Goal: Task Accomplishment & Management: Complete application form

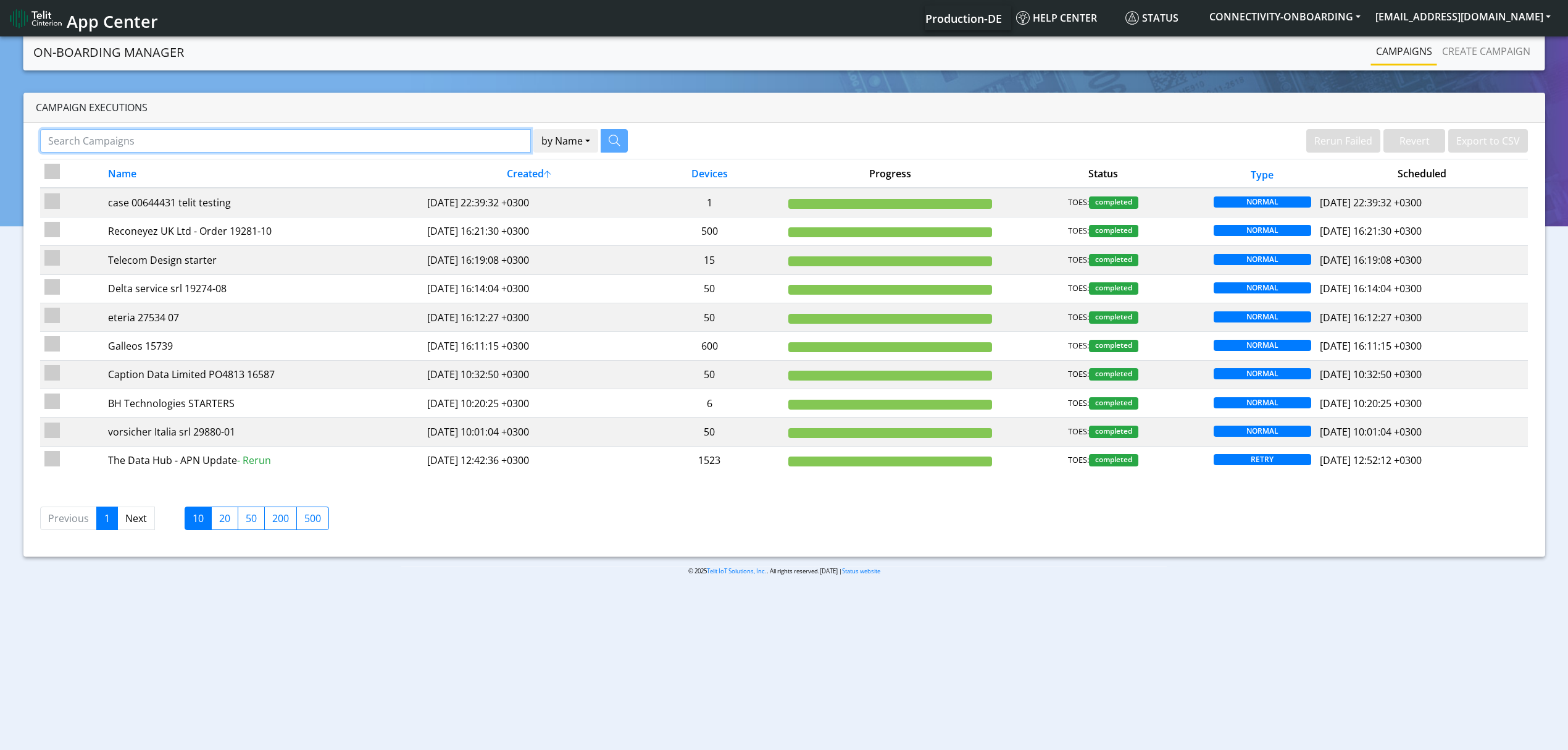
click at [262, 150] on input "Search Campaigns" at bounding box center [286, 140] width 491 height 23
type input "vianet"
click at [600, 147] on button "button" at bounding box center [599, 140] width 27 height 23
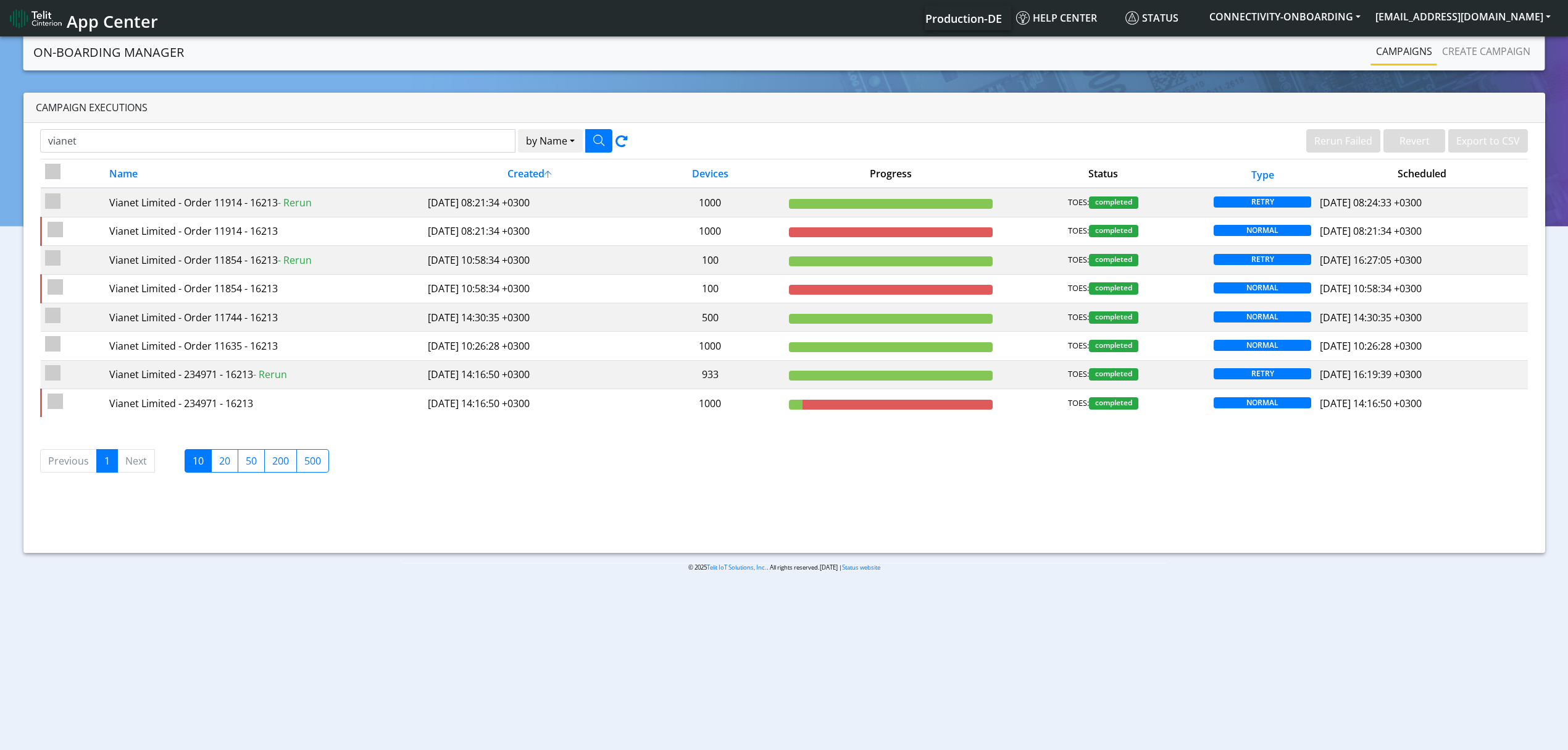
click at [349, 74] on section "On-Boarding Manager Rerun Failed Revert Export to CSV Campaigns Create campaign…" at bounding box center [784, 312] width 1568 height 557
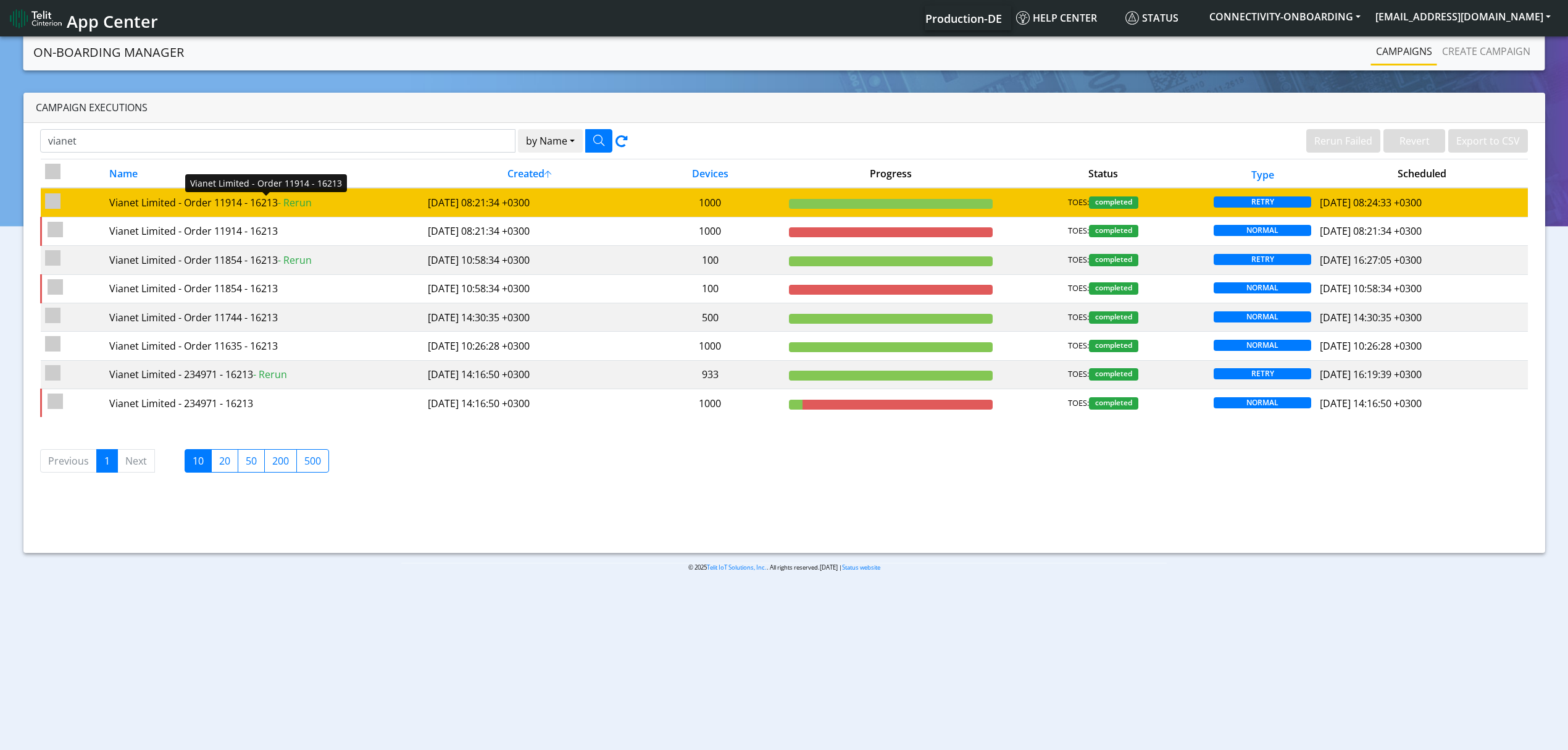
click at [331, 205] on div "Vianet Limited - Order 11914 - 16213 - Rerun" at bounding box center [264, 203] width 310 height 15
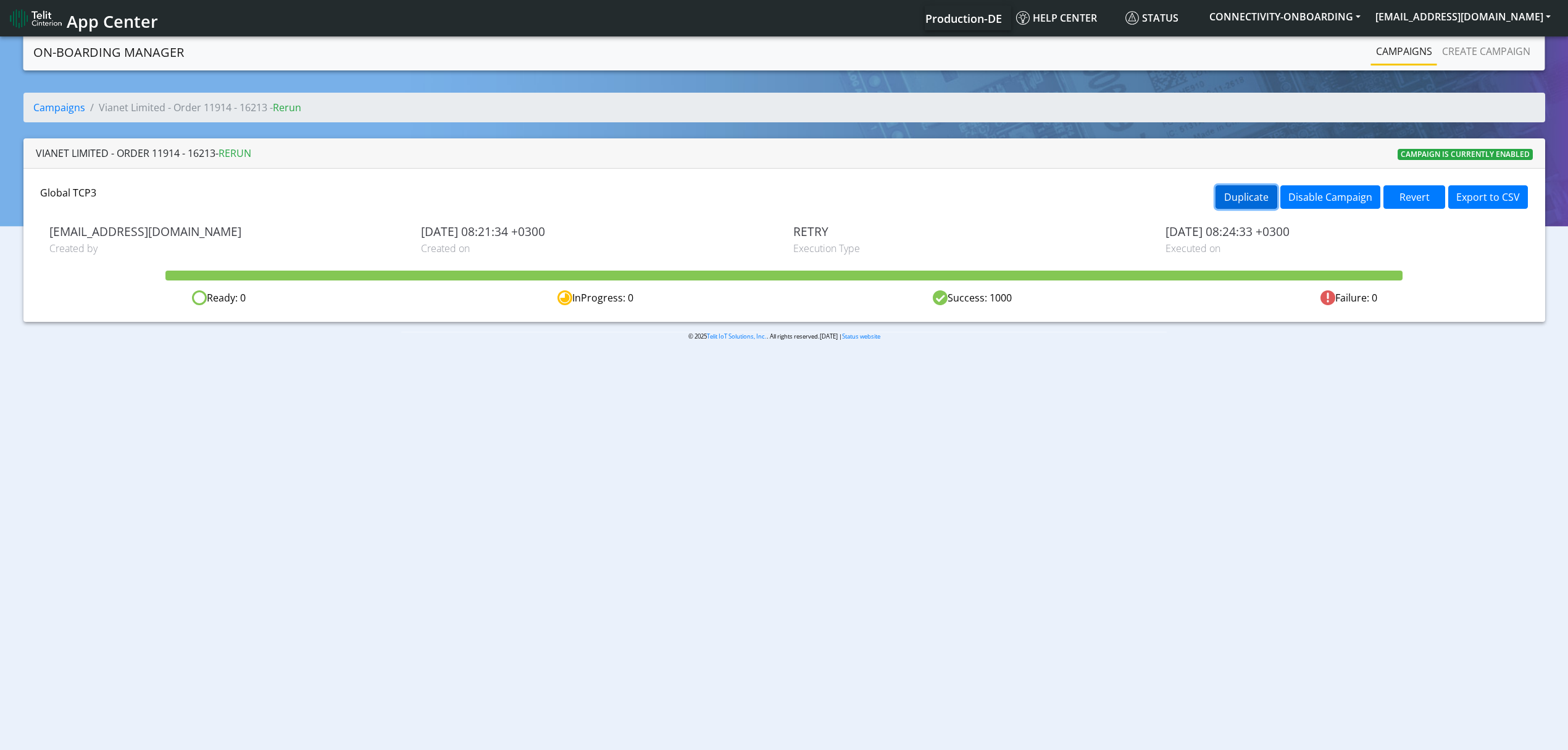
click at [1235, 199] on button "Duplicate" at bounding box center [1246, 197] width 62 height 23
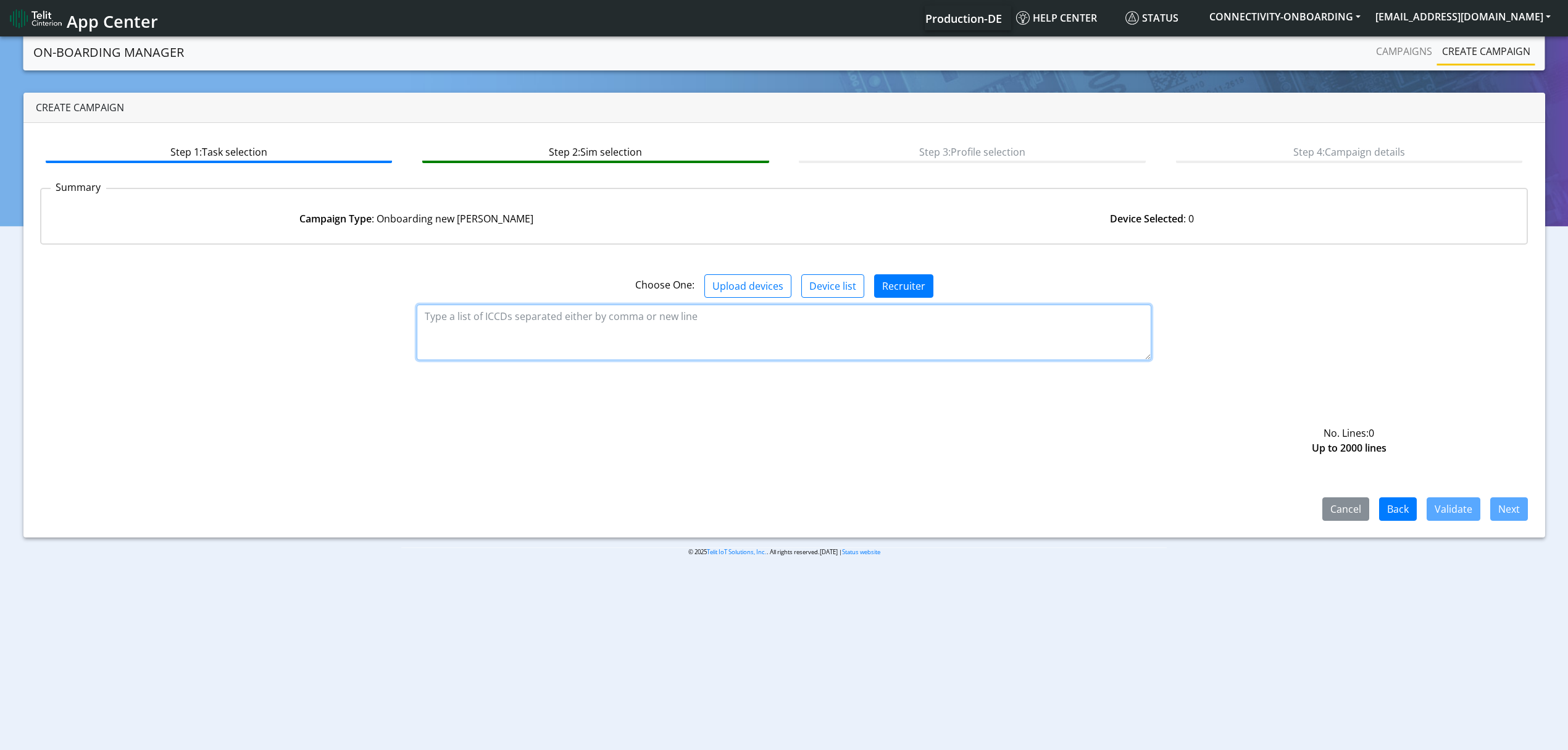
click at [658, 349] on textarea at bounding box center [784, 332] width 734 height 56
paste textarea "89358151000027083628 89358151000027083636 89358151000027083644 8935815100002708…"
type textarea "89358151000027083628 89358151000027083636 89358151000027083644 8935815100002708…"
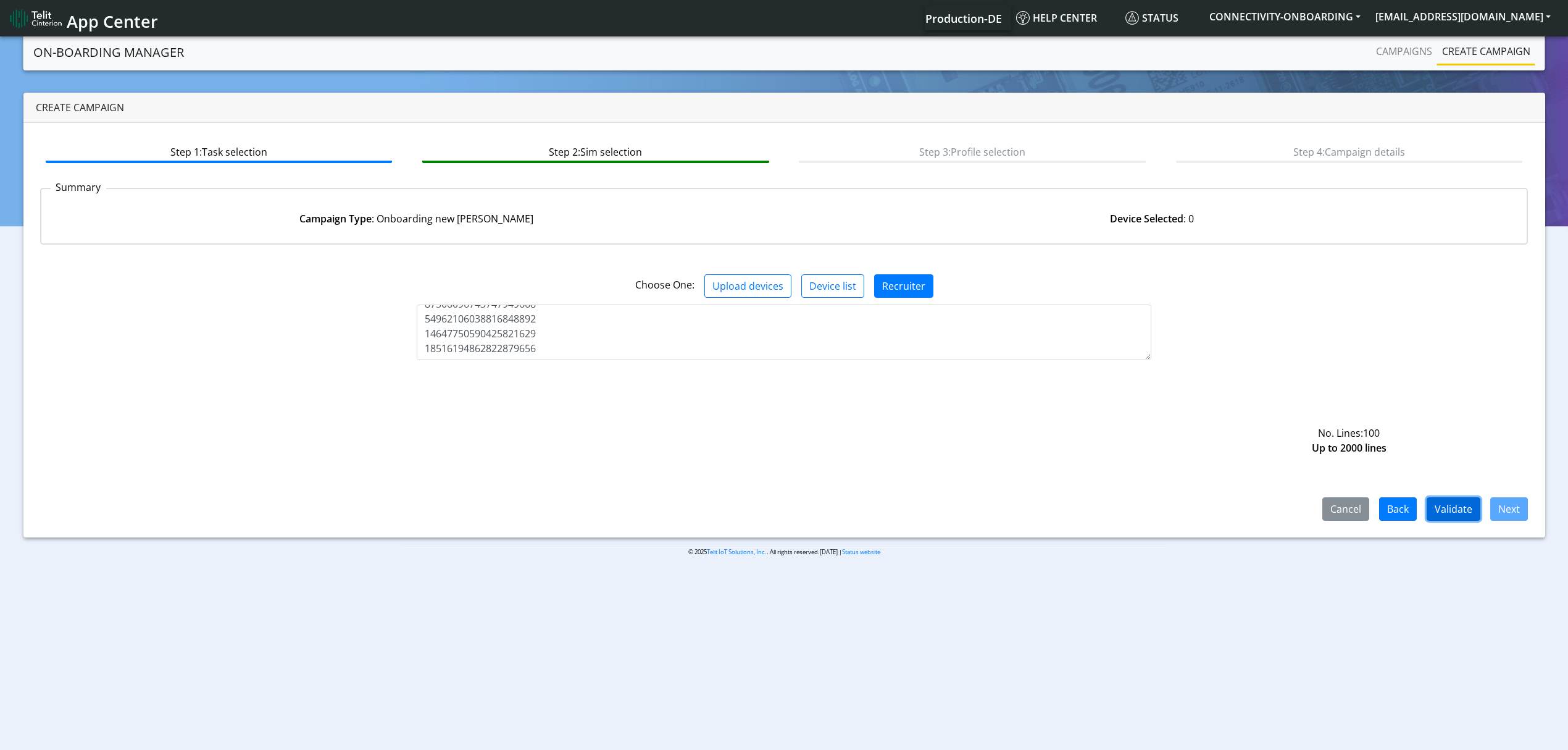
click at [1472, 514] on button "Validate" at bounding box center [1453, 508] width 54 height 23
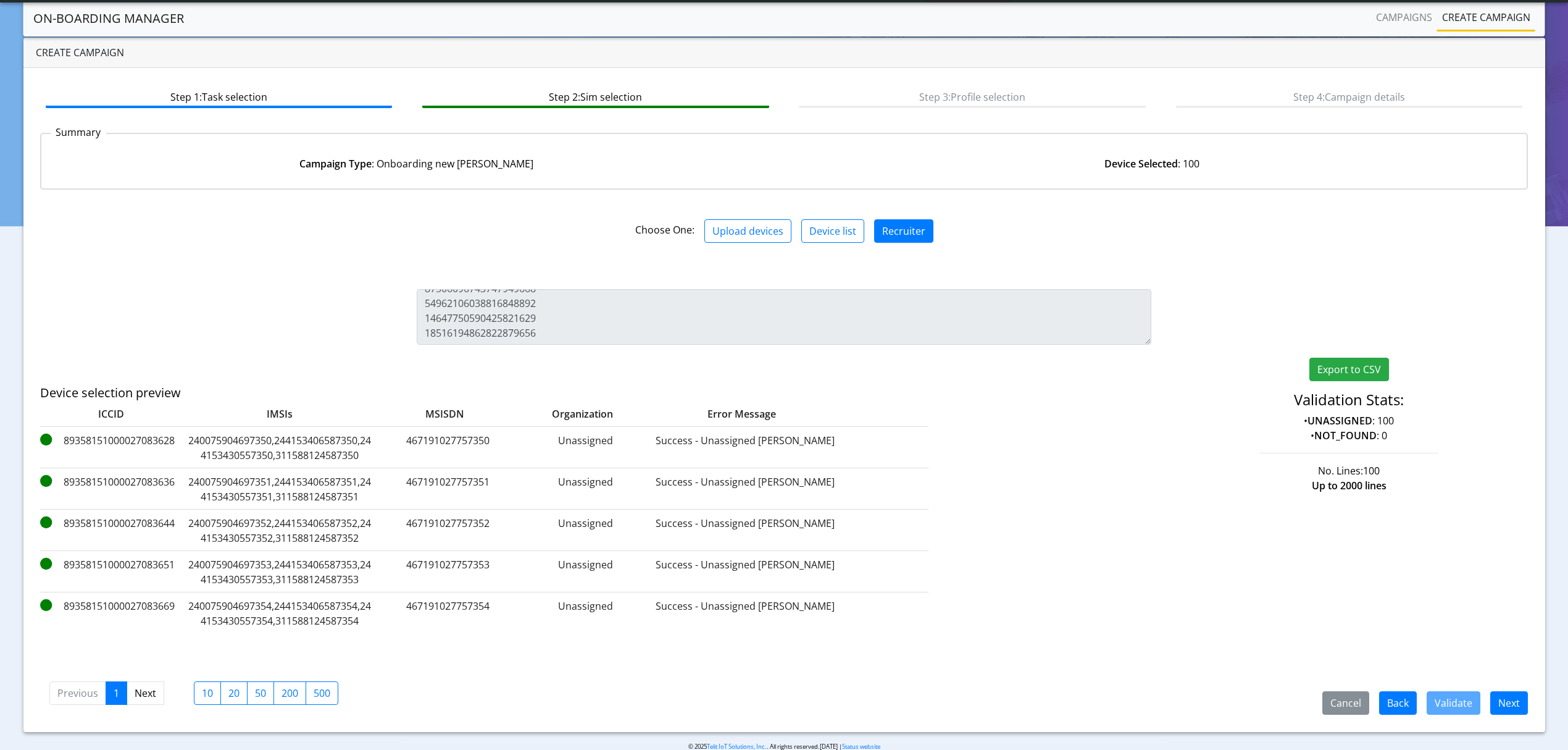
scroll to position [42, 0]
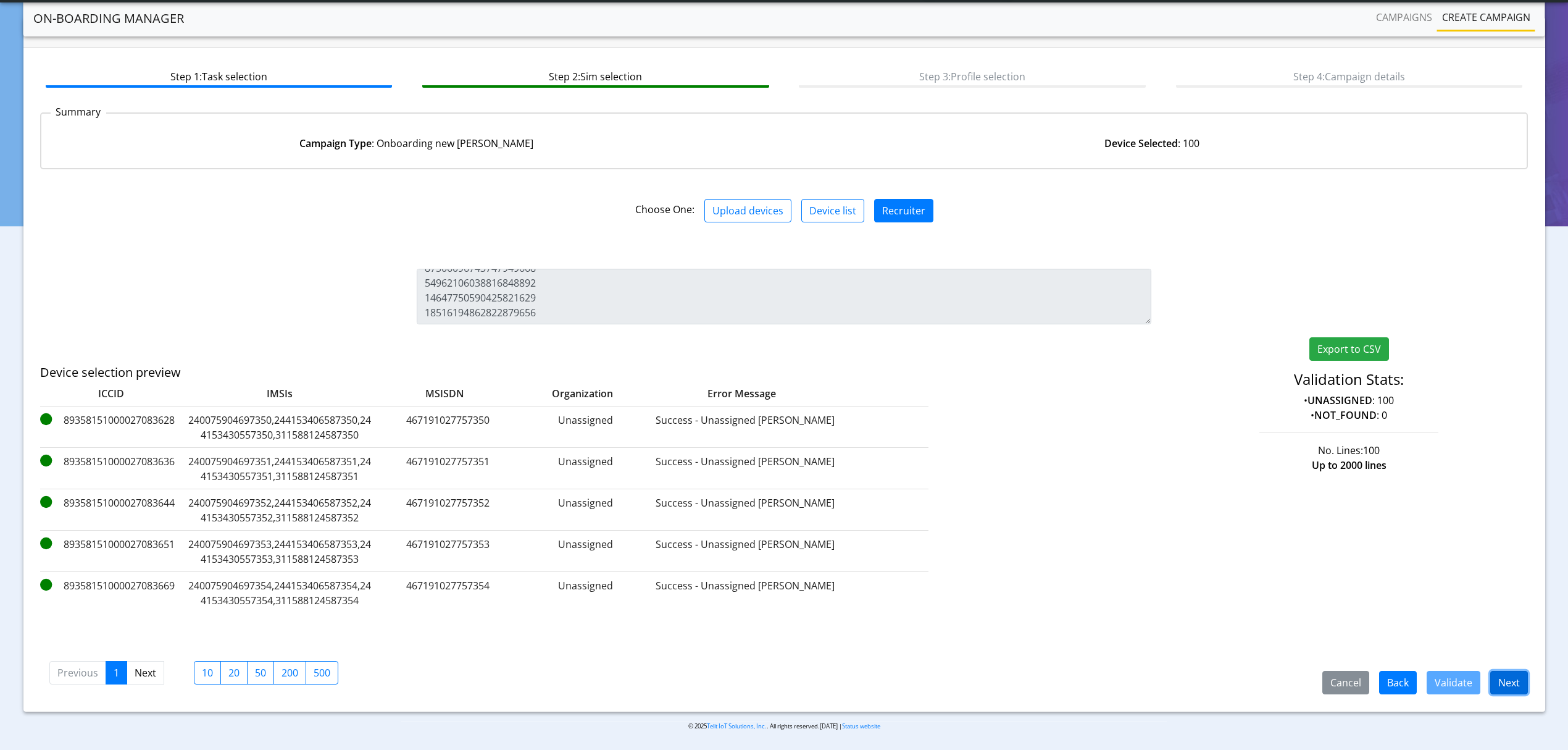
click at [1502, 688] on button "Next" at bounding box center [1509, 682] width 38 height 23
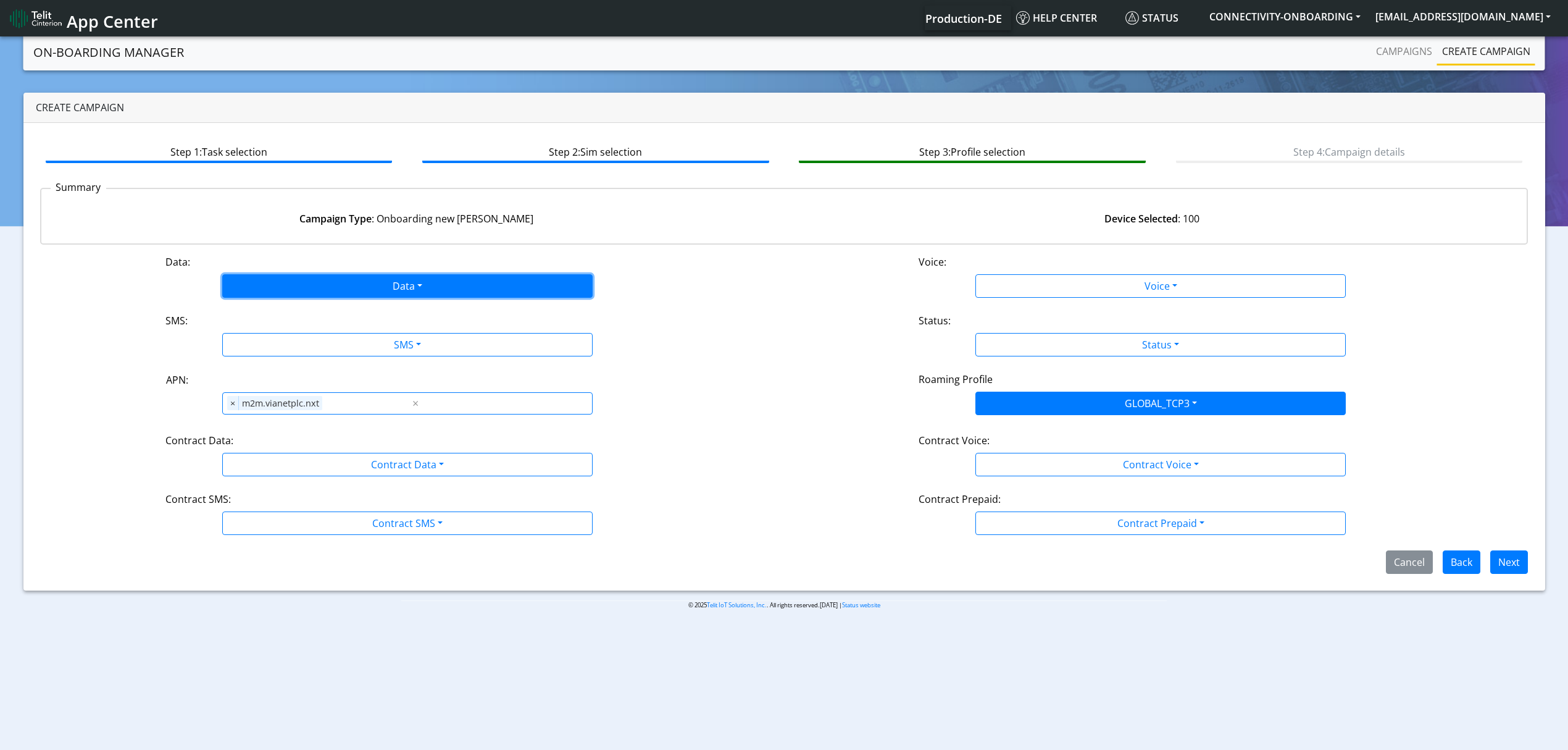
click at [277, 277] on button "Data" at bounding box center [408, 285] width 370 height 23
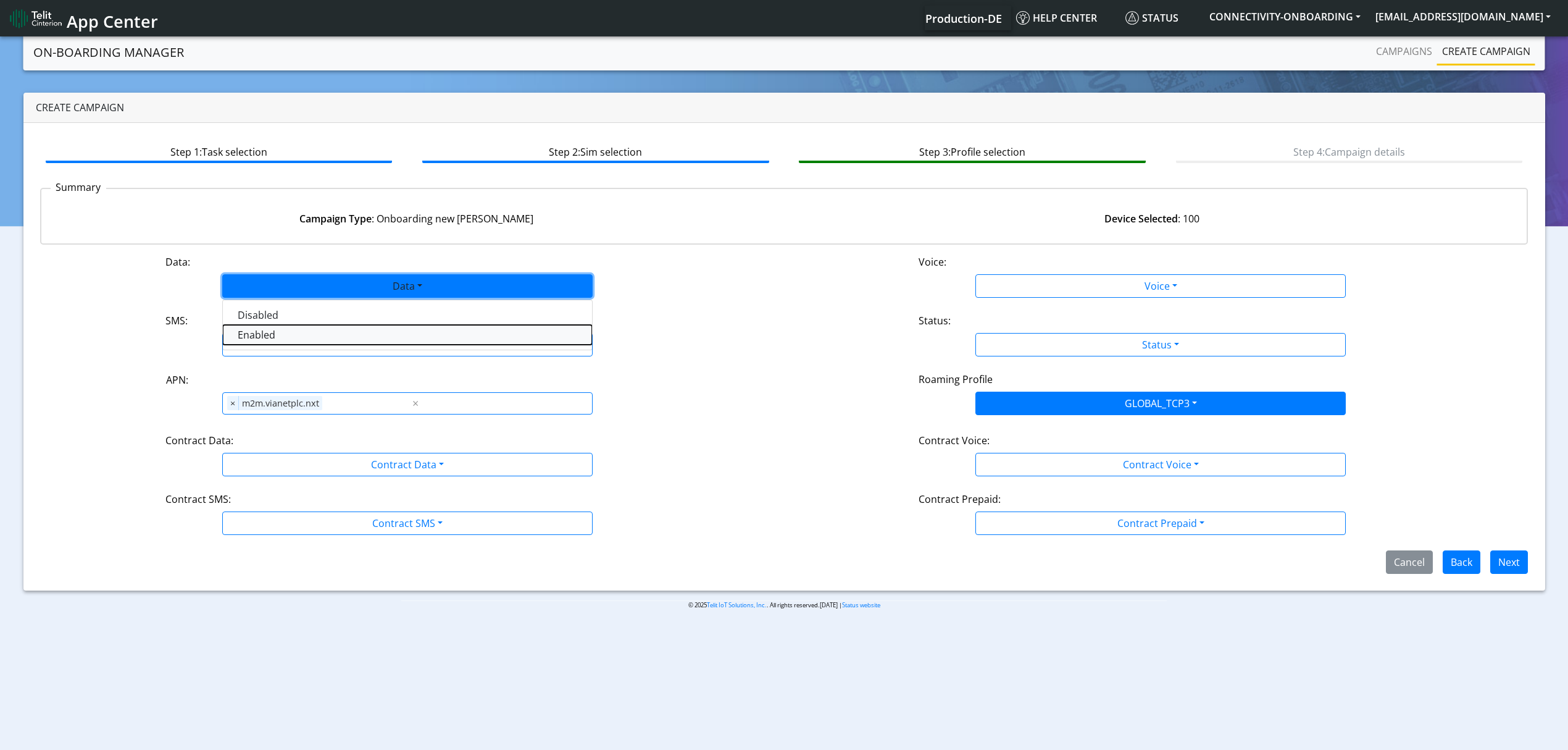
click at [292, 335] on button "Enabled" at bounding box center [408, 335] width 369 height 20
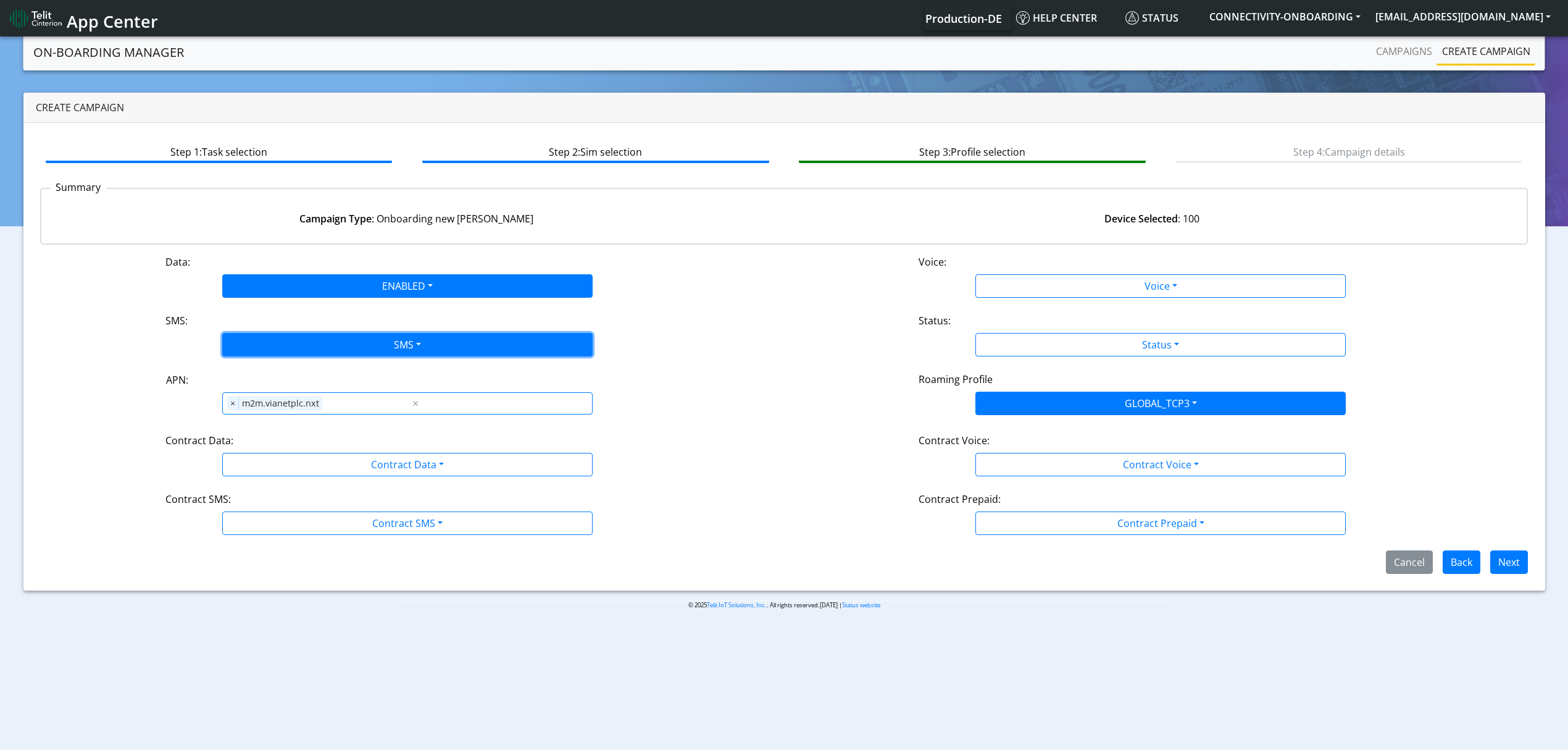
click at [298, 345] on button "SMS" at bounding box center [408, 344] width 370 height 23
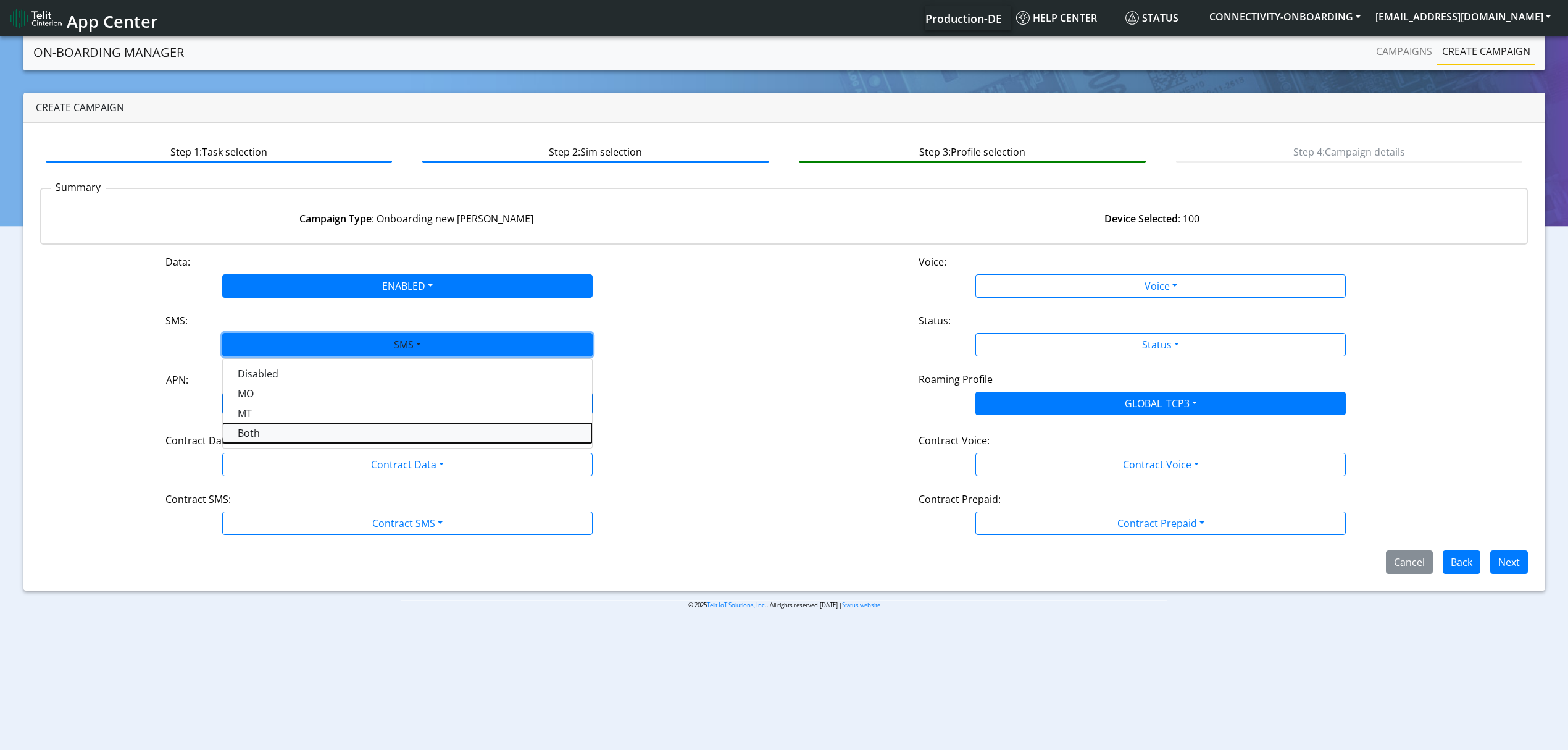
click at [302, 430] on button "Both" at bounding box center [408, 433] width 369 height 20
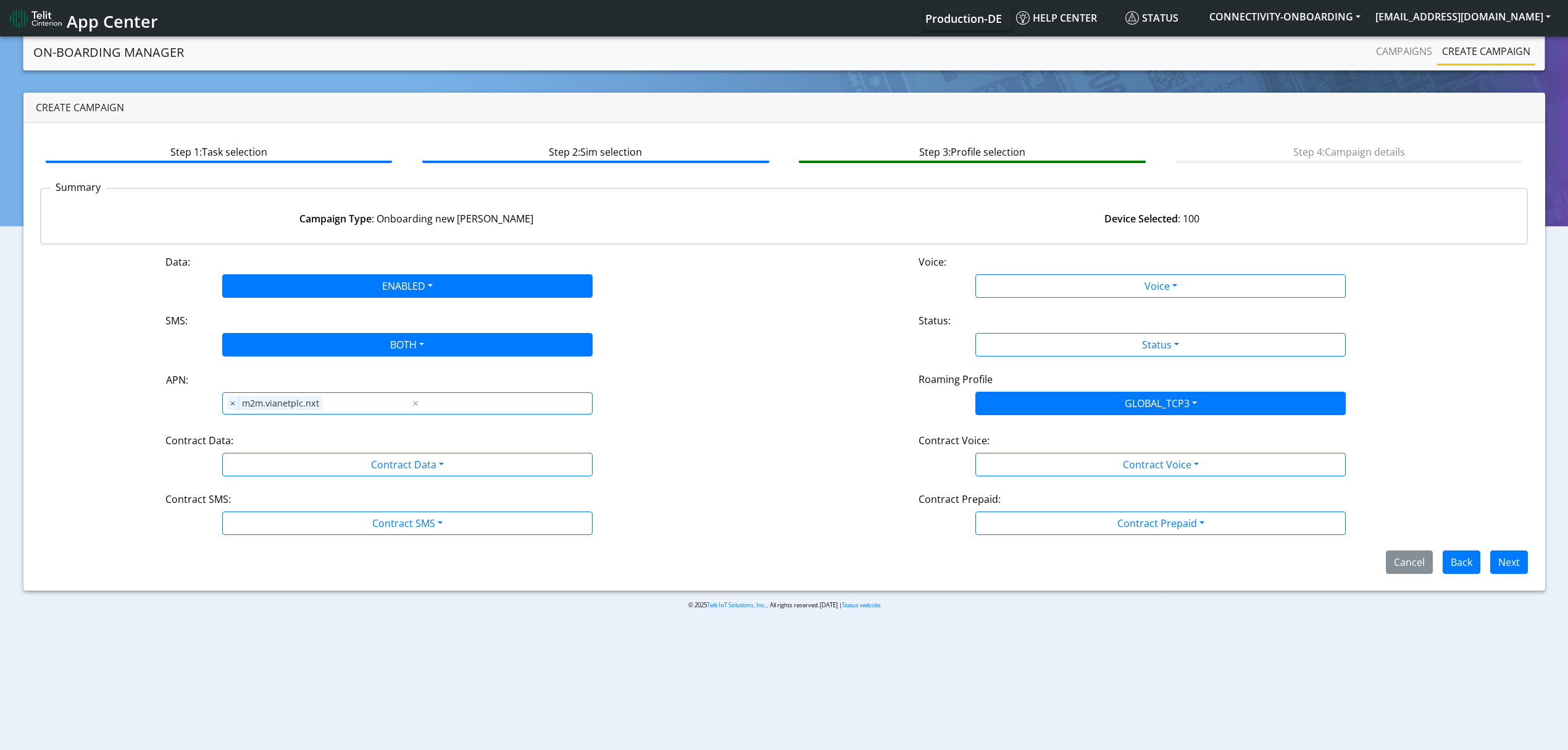
click at [318, 451] on div "Contract Data:" at bounding box center [408, 443] width 503 height 20
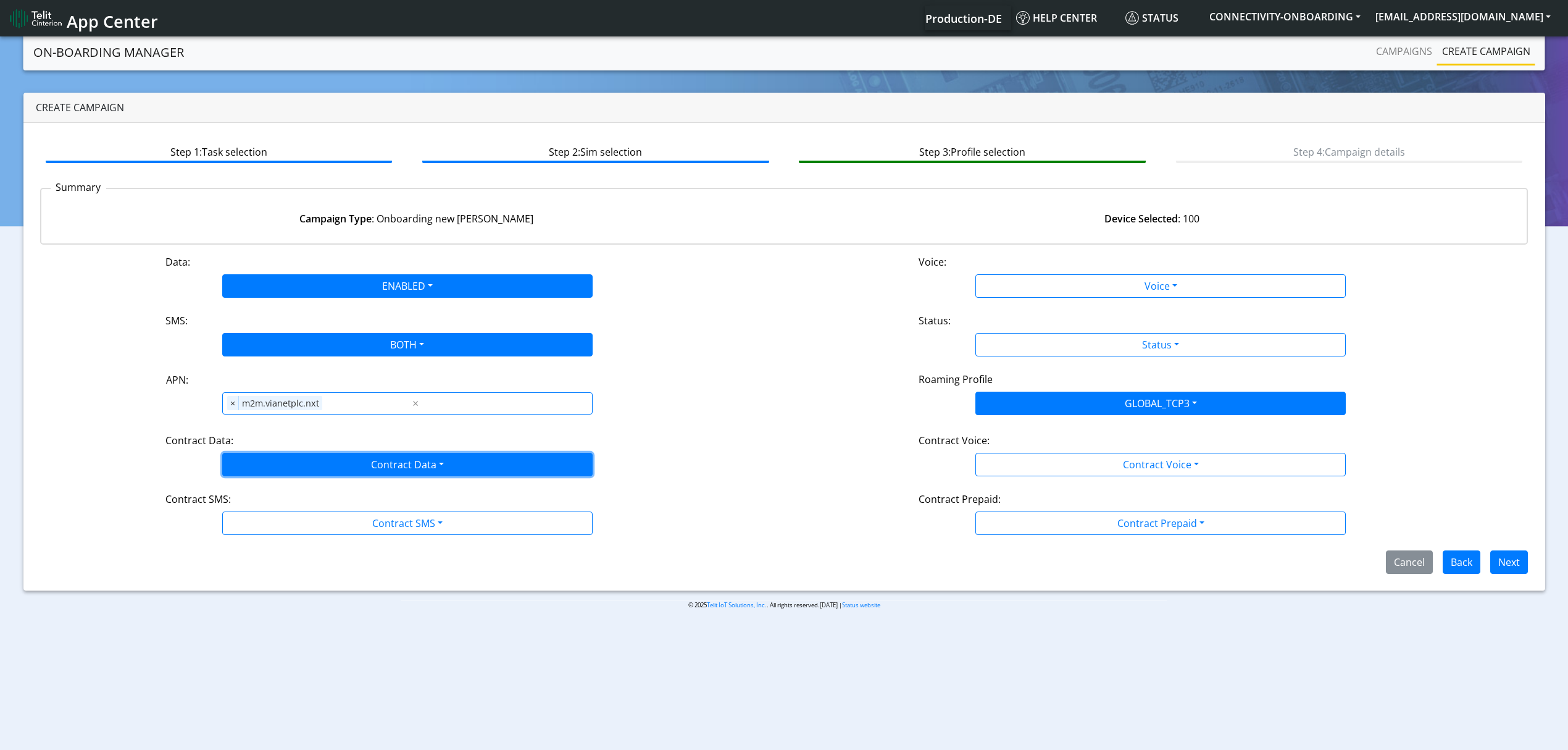
click at [319, 455] on button "Contract Data" at bounding box center [408, 464] width 370 height 23
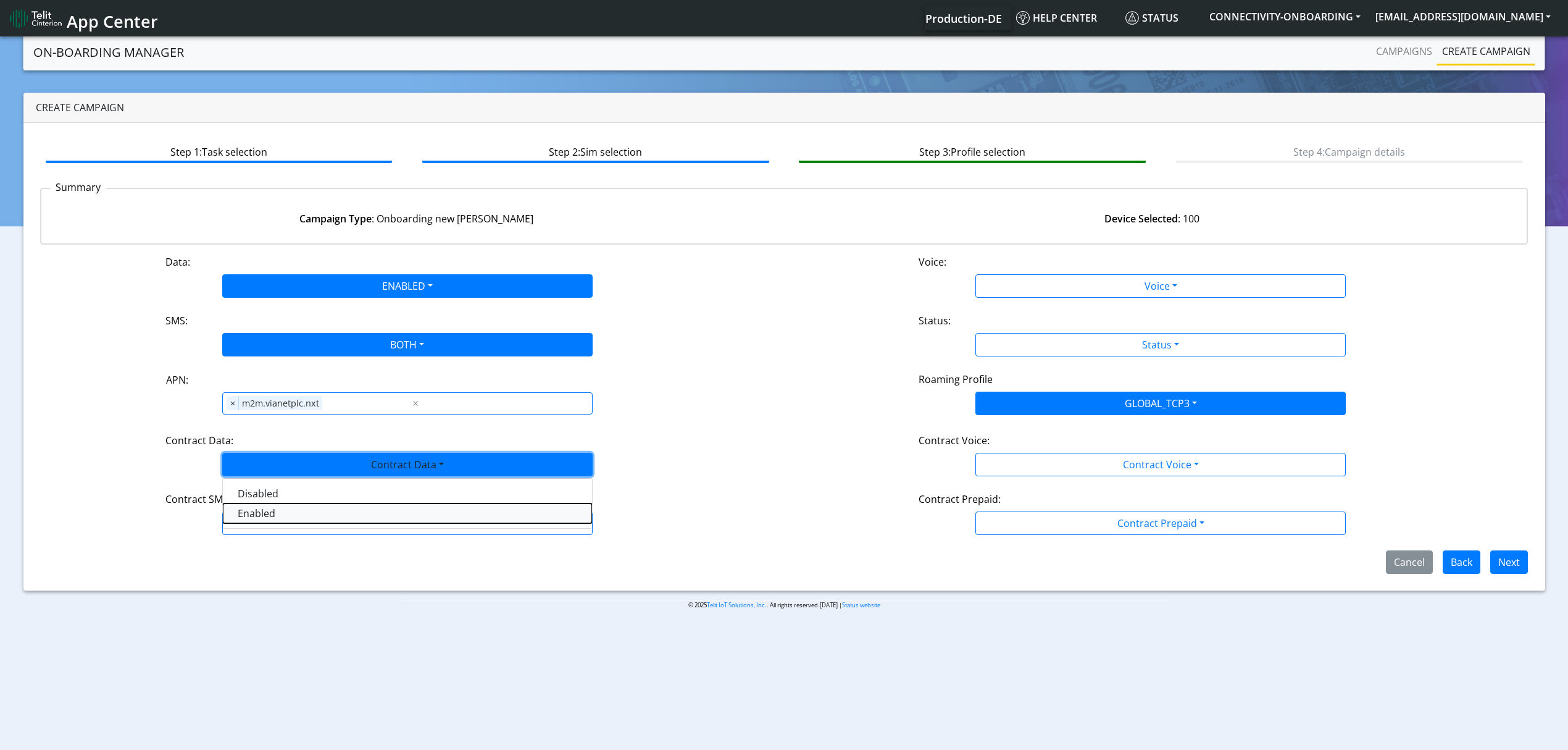
click at [299, 506] on Dataenabled-dropdown "Enabled" at bounding box center [408, 514] width 369 height 20
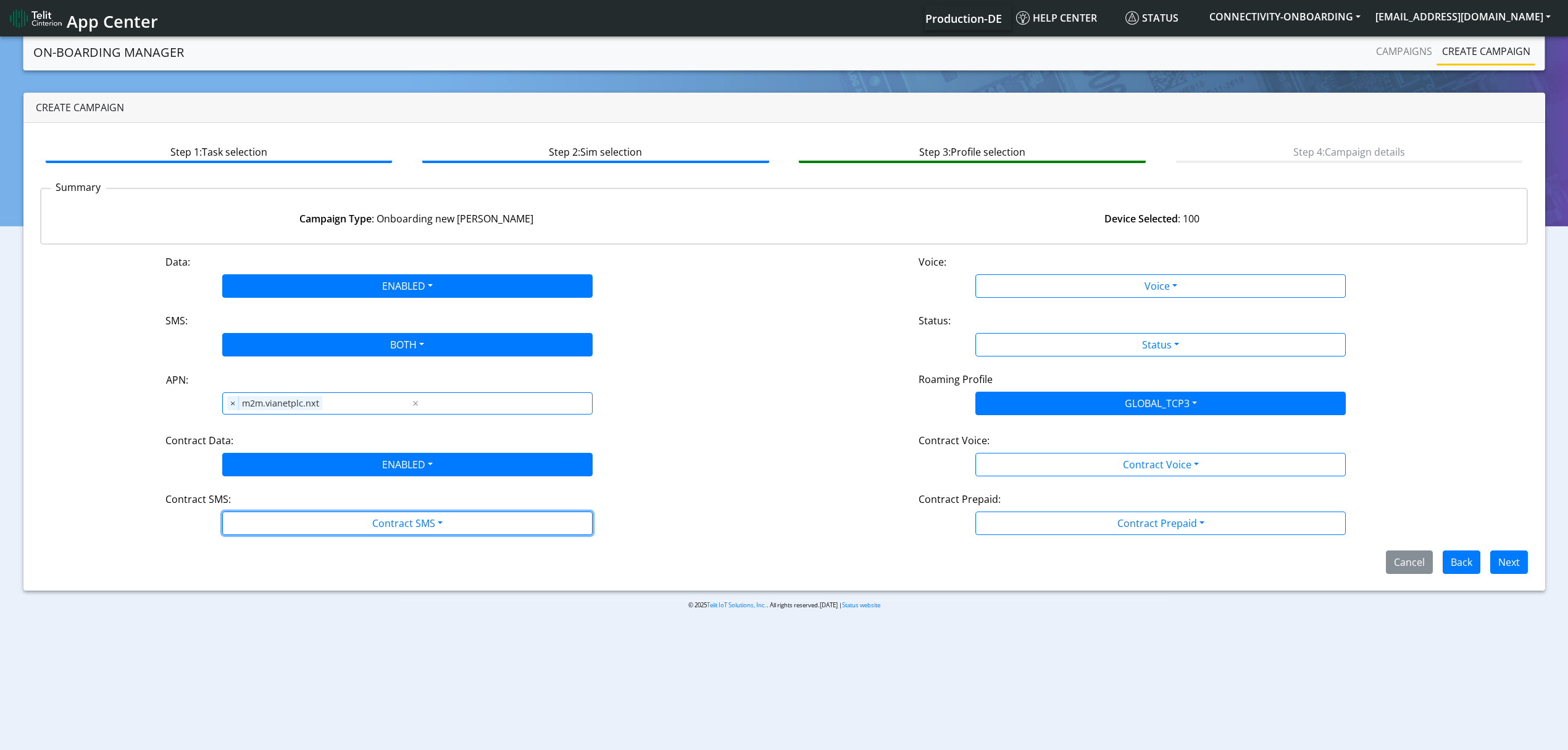
click at [297, 534] on button "Contract SMS" at bounding box center [408, 523] width 370 height 23
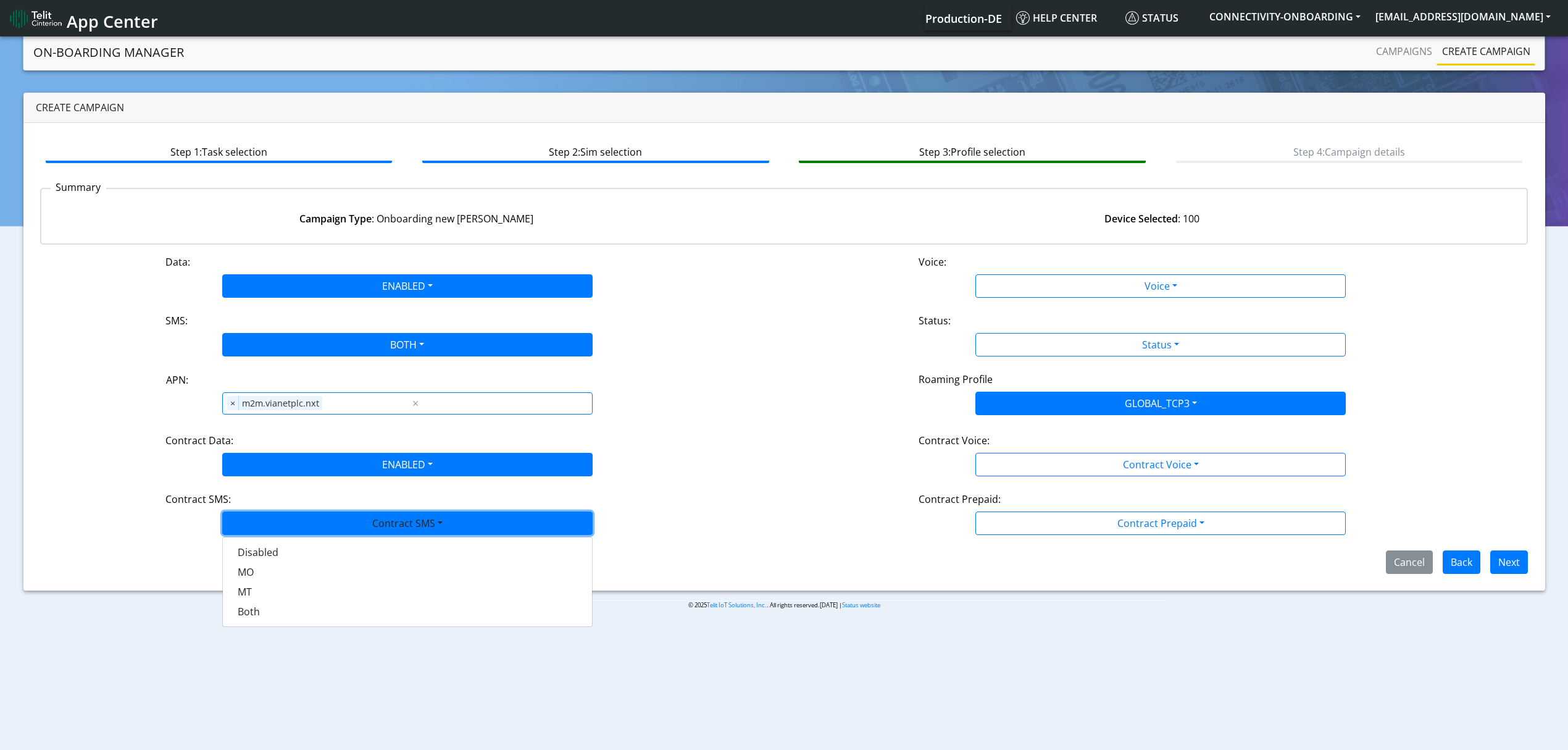
click at [267, 626] on div "Disabled MO MT Both" at bounding box center [408, 582] width 370 height 90
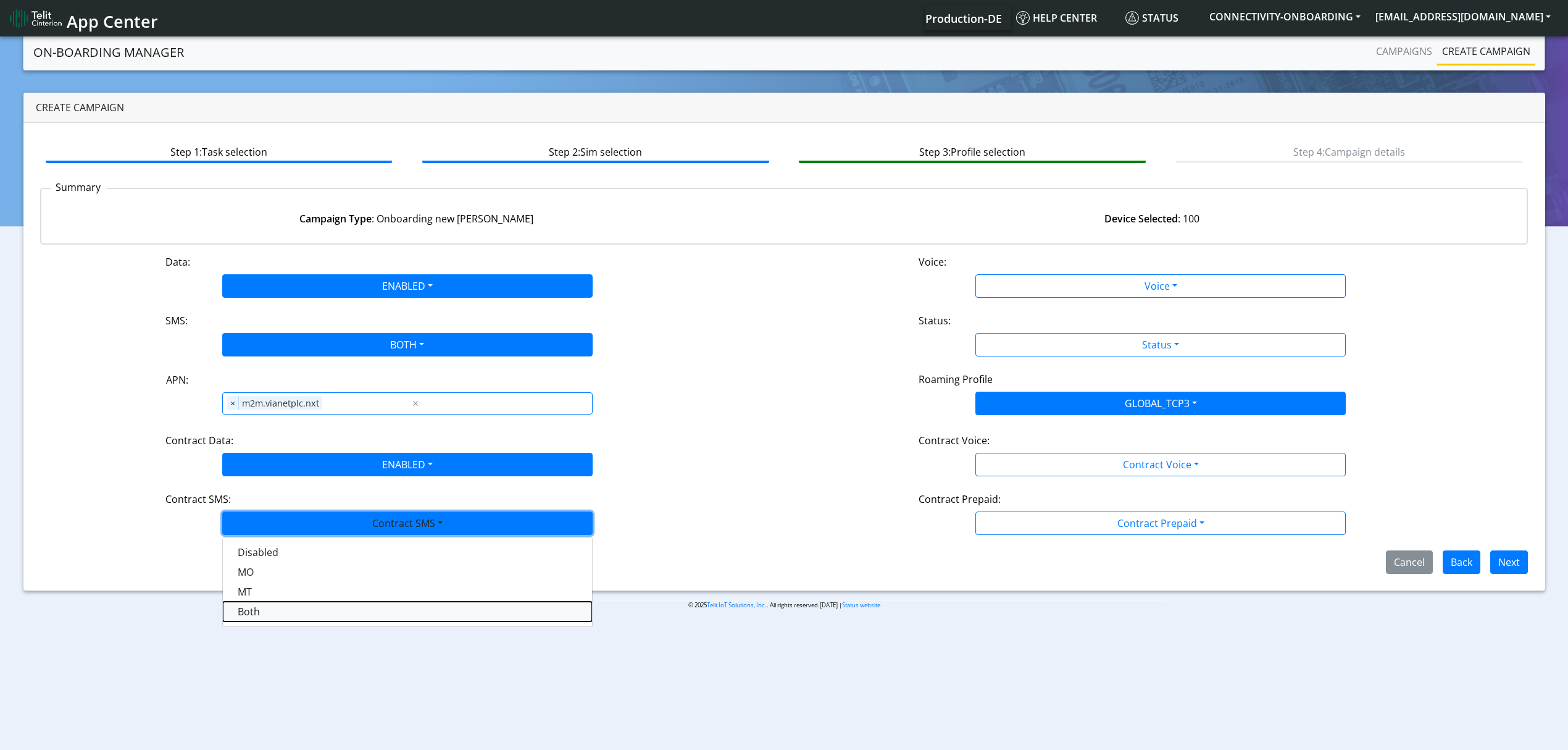
click at [265, 619] on SMSboth-dropdown "Both" at bounding box center [408, 612] width 369 height 20
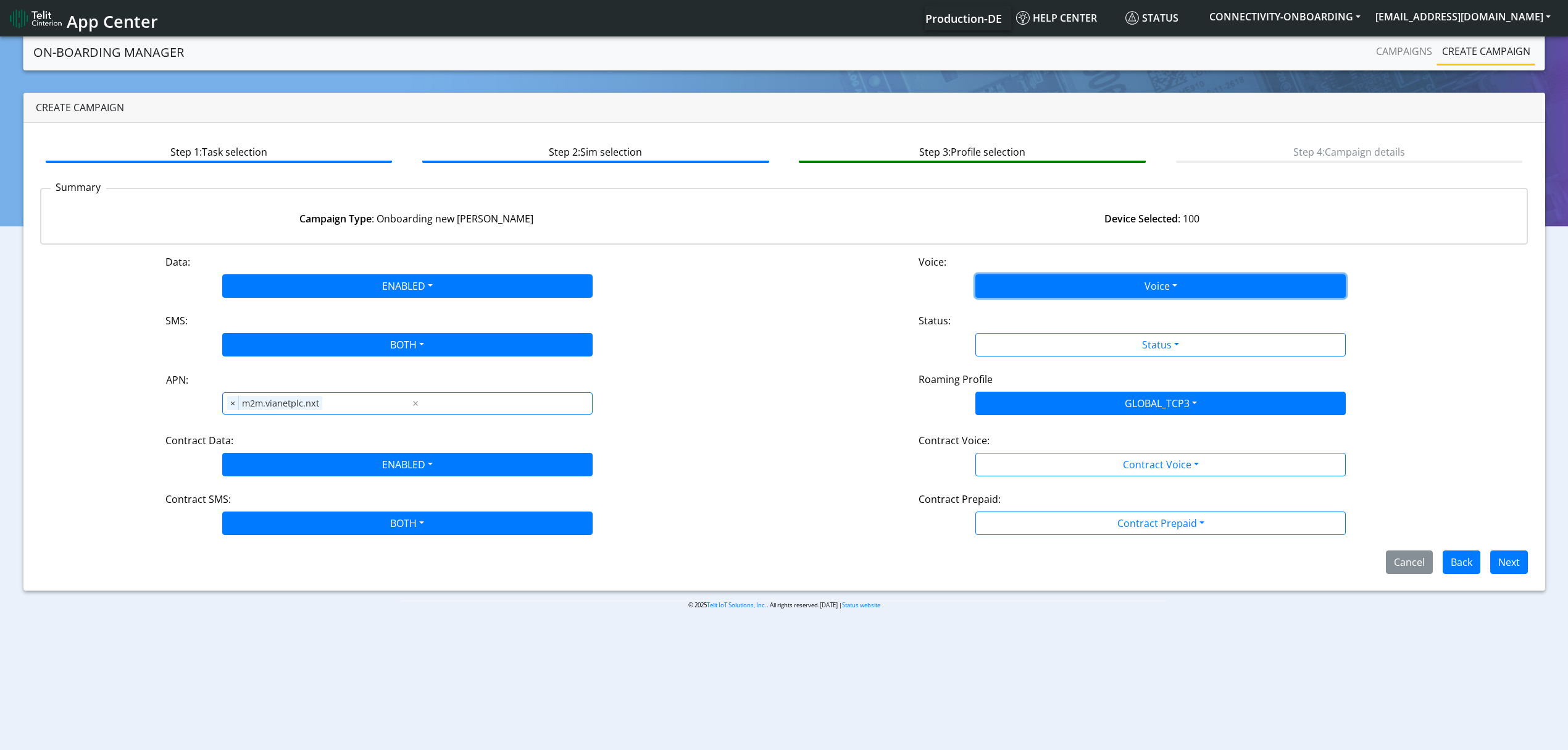
click at [1084, 283] on button "Voice" at bounding box center [1160, 285] width 370 height 23
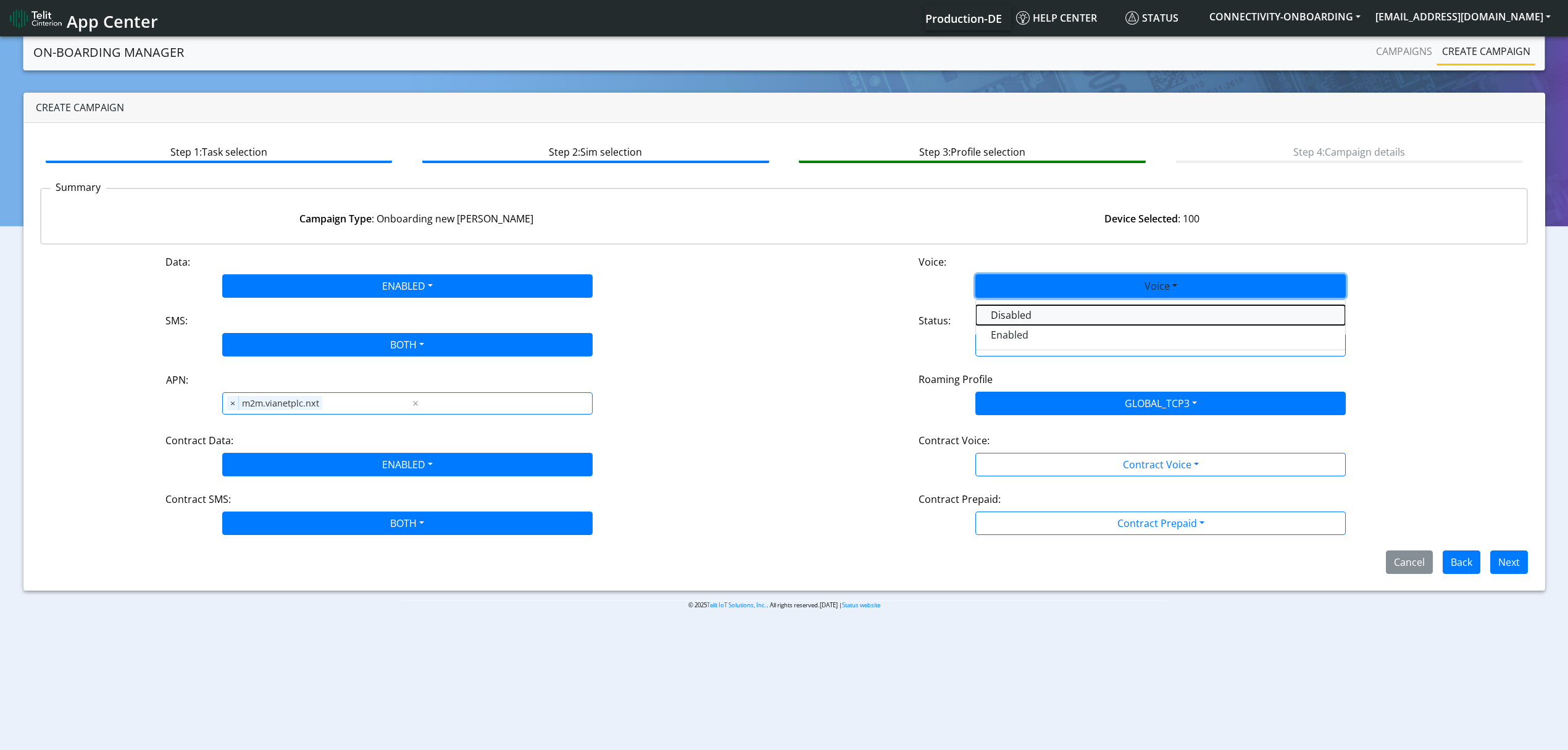
click at [1039, 315] on button "Disabled" at bounding box center [1160, 315] width 369 height 20
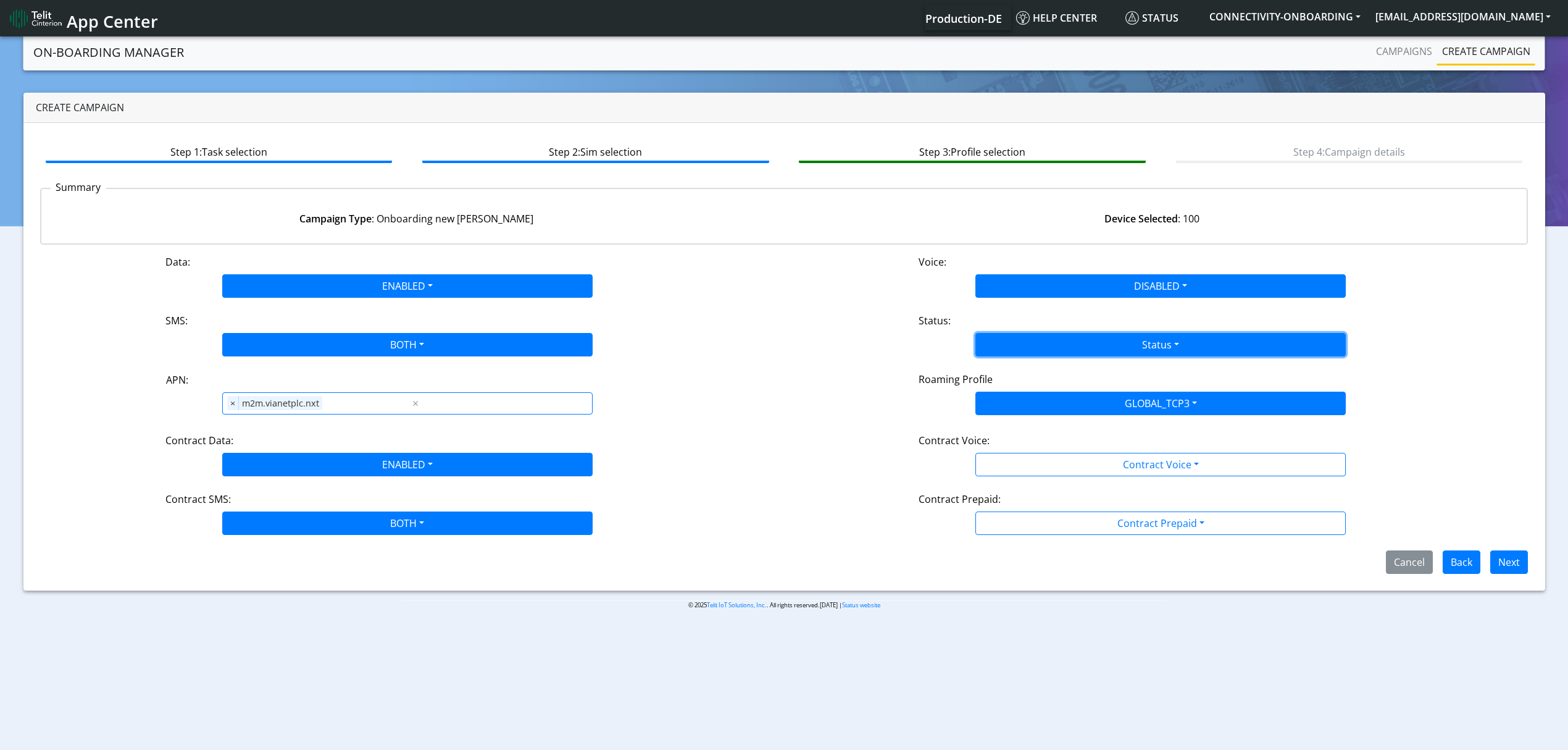
click at [1039, 351] on button "Status" at bounding box center [1160, 344] width 370 height 23
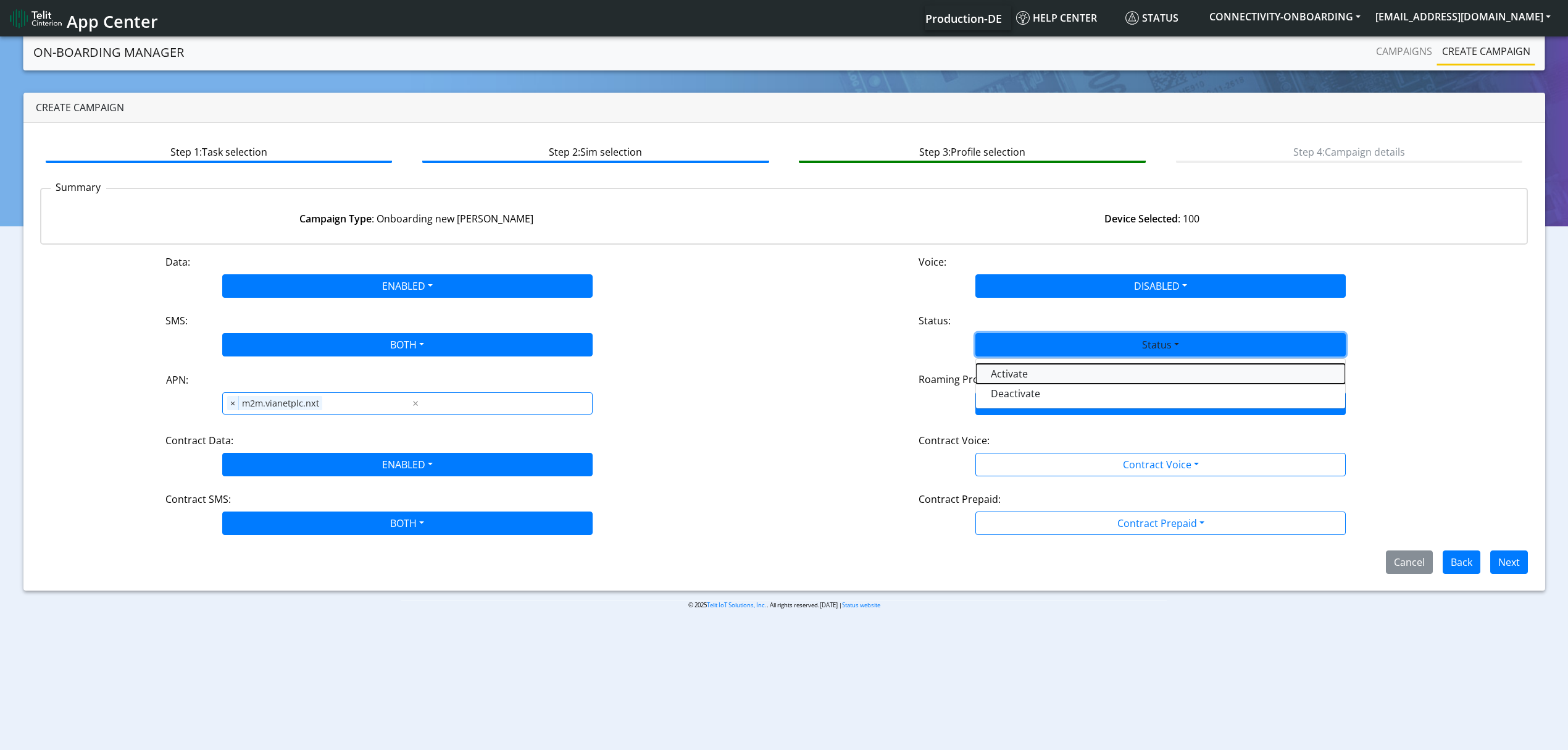
click at [1018, 375] on button "Activate" at bounding box center [1160, 374] width 369 height 20
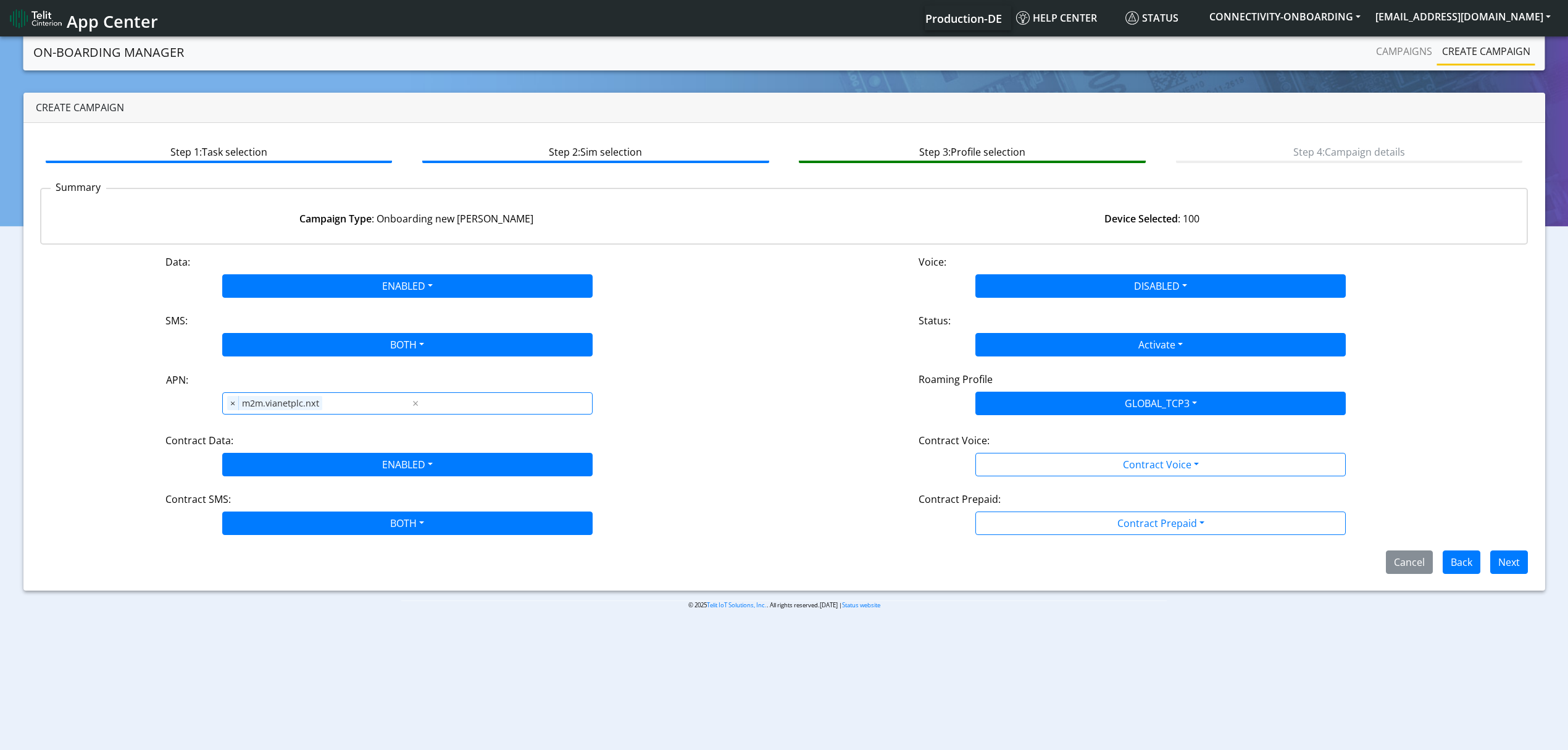
click at [1020, 446] on div "Contract Voice:" at bounding box center [1161, 443] width 503 height 20
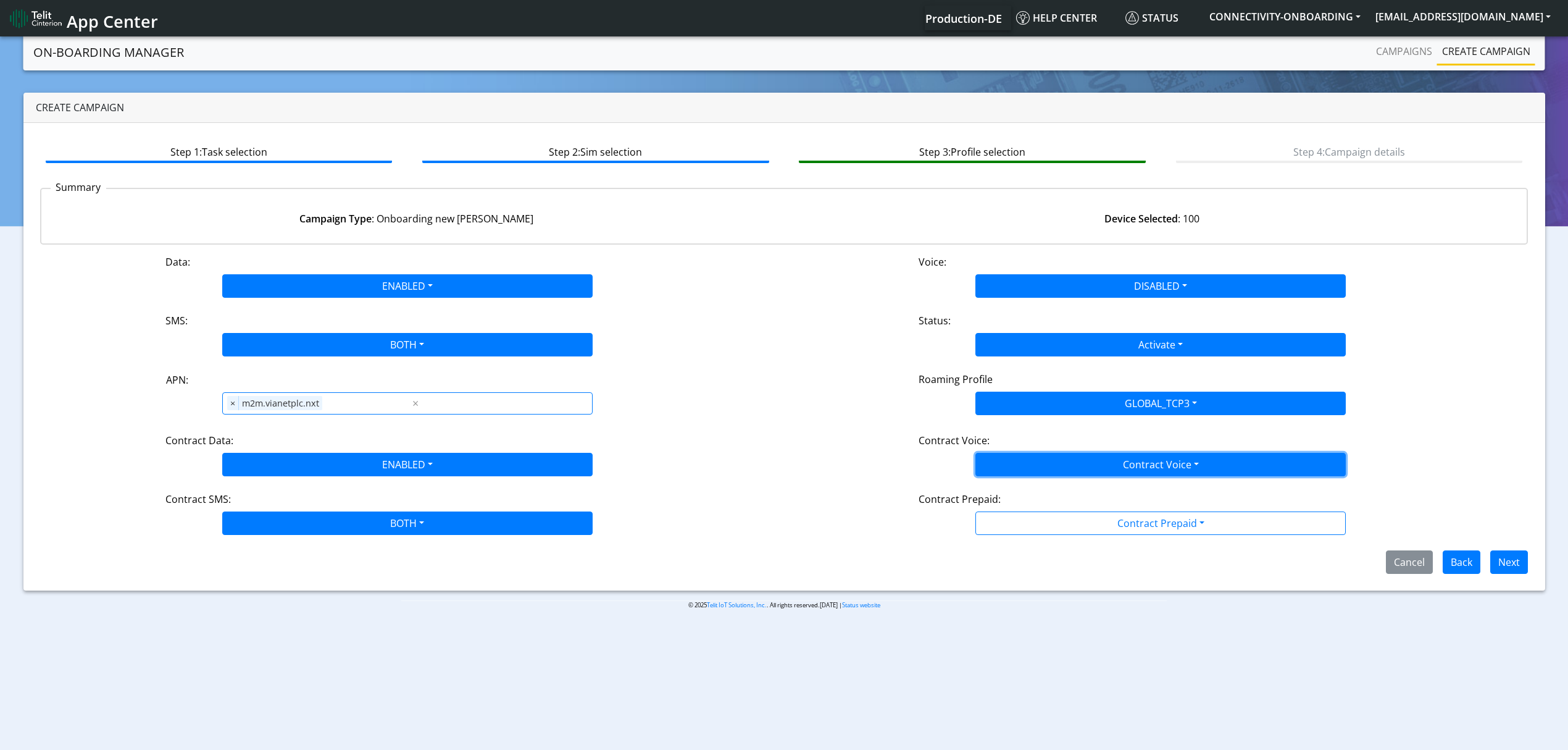
click at [1020, 459] on button "Contract Voice" at bounding box center [1160, 464] width 370 height 23
click at [1019, 488] on Voicedisabled-dropdown "Disabled" at bounding box center [1160, 494] width 369 height 20
click at [1019, 538] on div "Data: ENABLED Disabled Enabled Voice: DISABLED Disabled Enabled SMS: BOTH Disab…" at bounding box center [785, 414] width 1489 height 319
click at [1018, 539] on div "Data: ENABLED Disabled Enabled Voice: DISABLED Disabled Enabled SMS: BOTH Disab…" at bounding box center [785, 414] width 1489 height 319
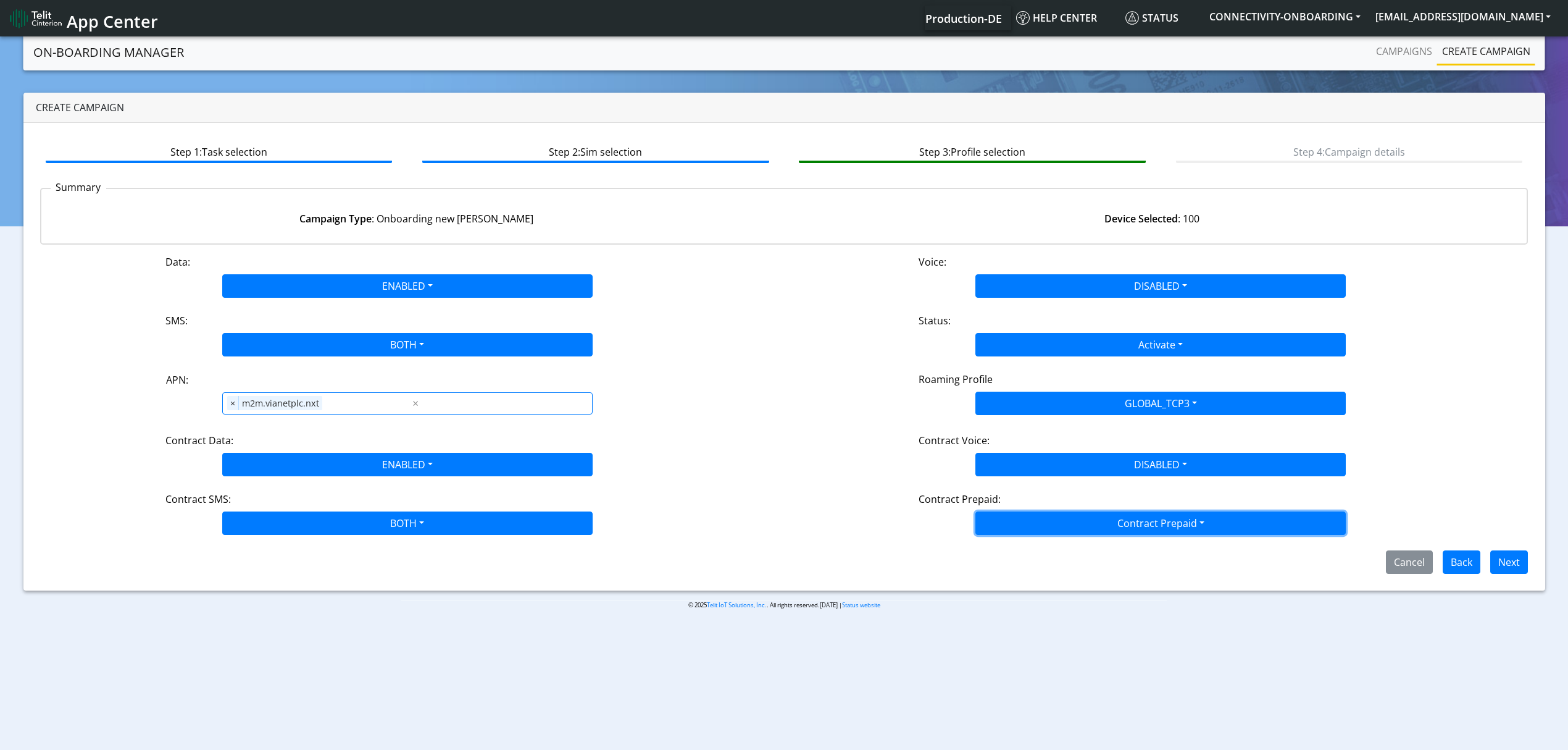
click at [1045, 534] on button "Contract Prepaid" at bounding box center [1160, 523] width 370 height 23
click at [1041, 566] on Prepaidnotprepaid-dropdown "No" at bounding box center [1160, 572] width 369 height 20
click at [1510, 557] on button "Next" at bounding box center [1509, 561] width 38 height 23
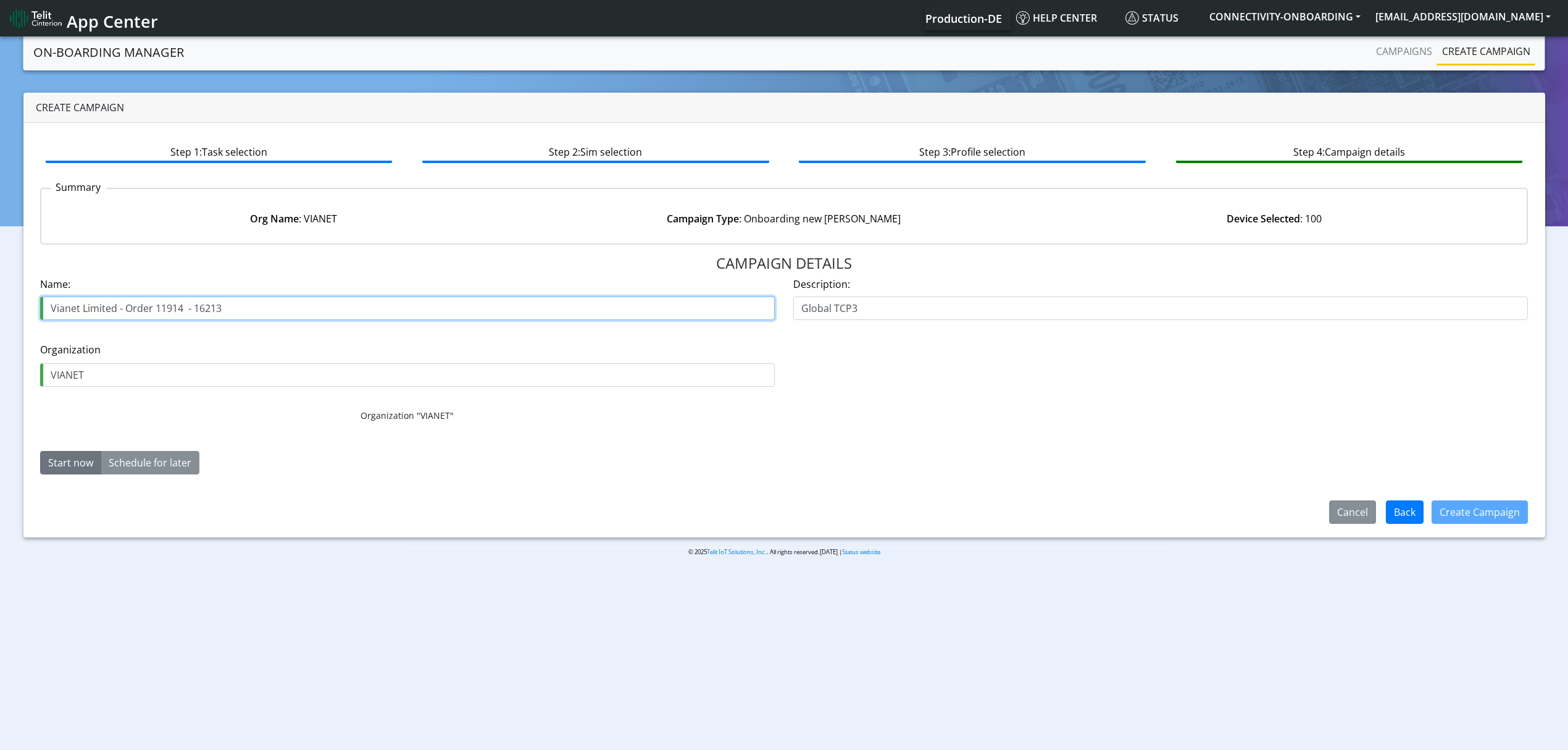
click at [175, 312] on input "Vianet Limited - Order 11914 - 16213" at bounding box center [408, 308] width 734 height 23
click at [171, 312] on input "Vianet Limited - Order 11914 - 16213" at bounding box center [408, 308] width 734 height 23
paste input "210"
type input "Vianet Limited - Order 12104 - 16213"
click at [1504, 520] on button "Create Campaign" at bounding box center [1480, 512] width 97 height 23
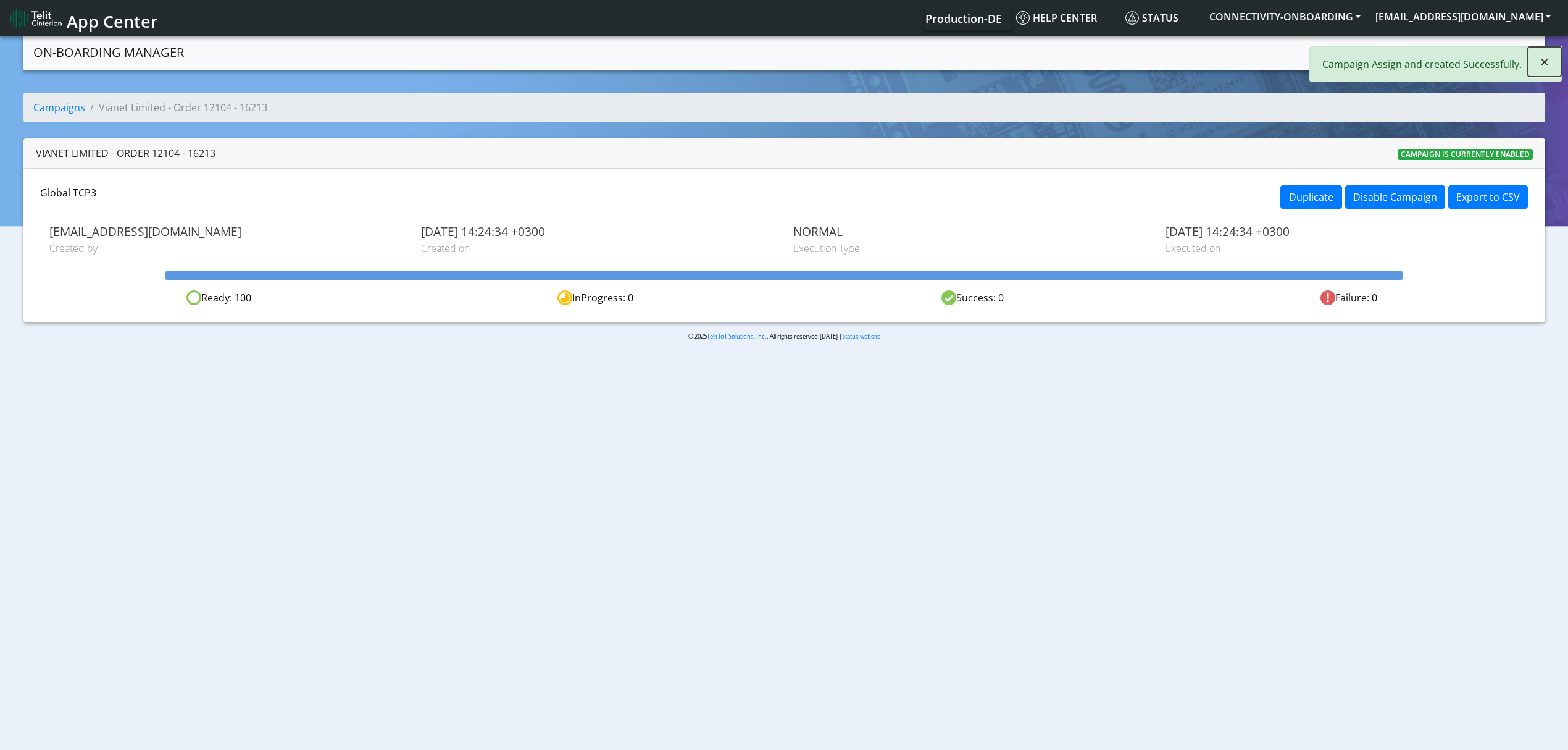
drag, startPoint x: 1544, startPoint y: 52, endPoint x: 1527, endPoint y: 52, distance: 17.0
click at [1544, 52] on span "×" at bounding box center [1544, 61] width 9 height 21
click at [1409, 50] on link "Campaigns" at bounding box center [1404, 51] width 66 height 24
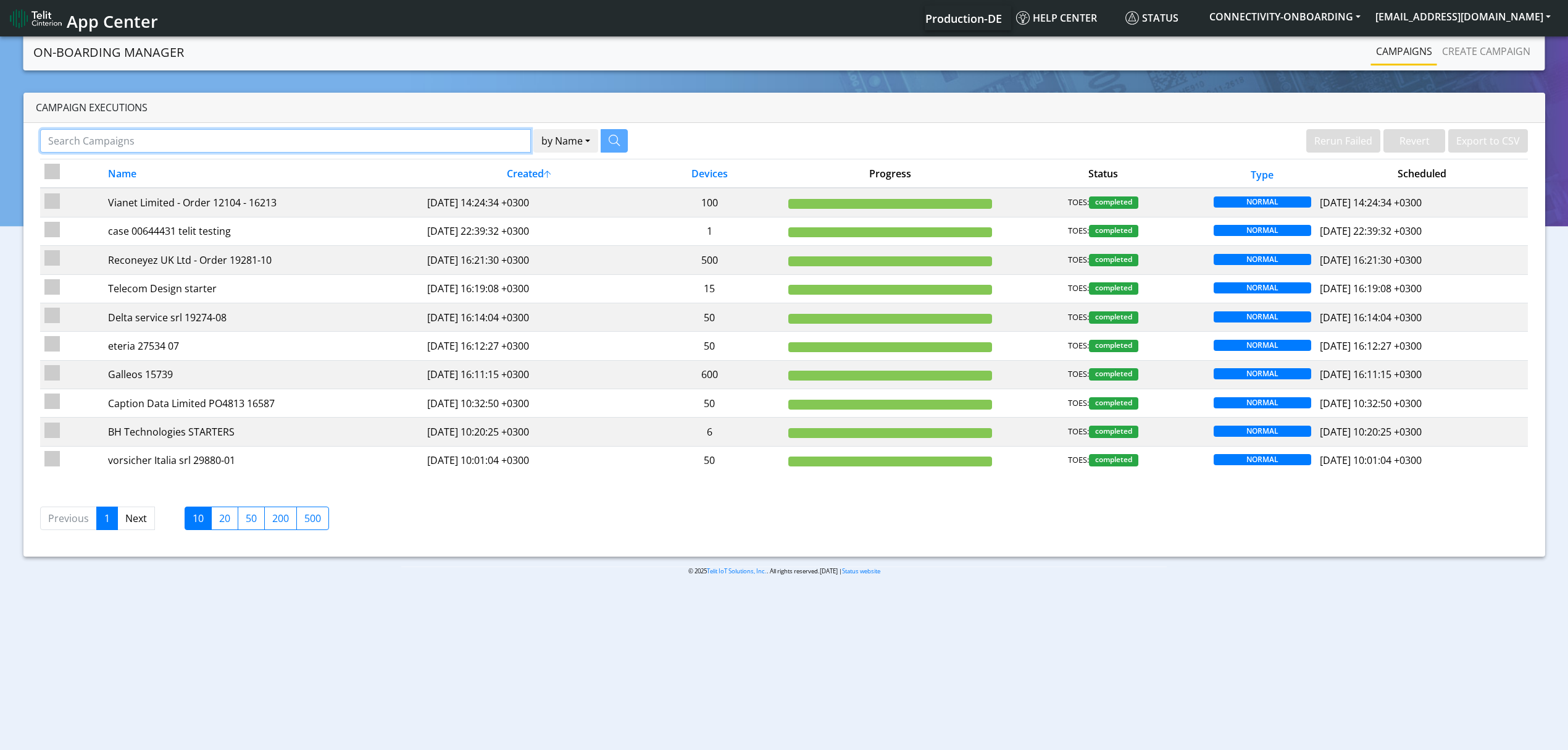
click at [493, 142] on input "Search Campaigns" at bounding box center [286, 140] width 491 height 23
paste input "26558"
type input "26558"
click at [591, 143] on button "button" at bounding box center [599, 140] width 27 height 23
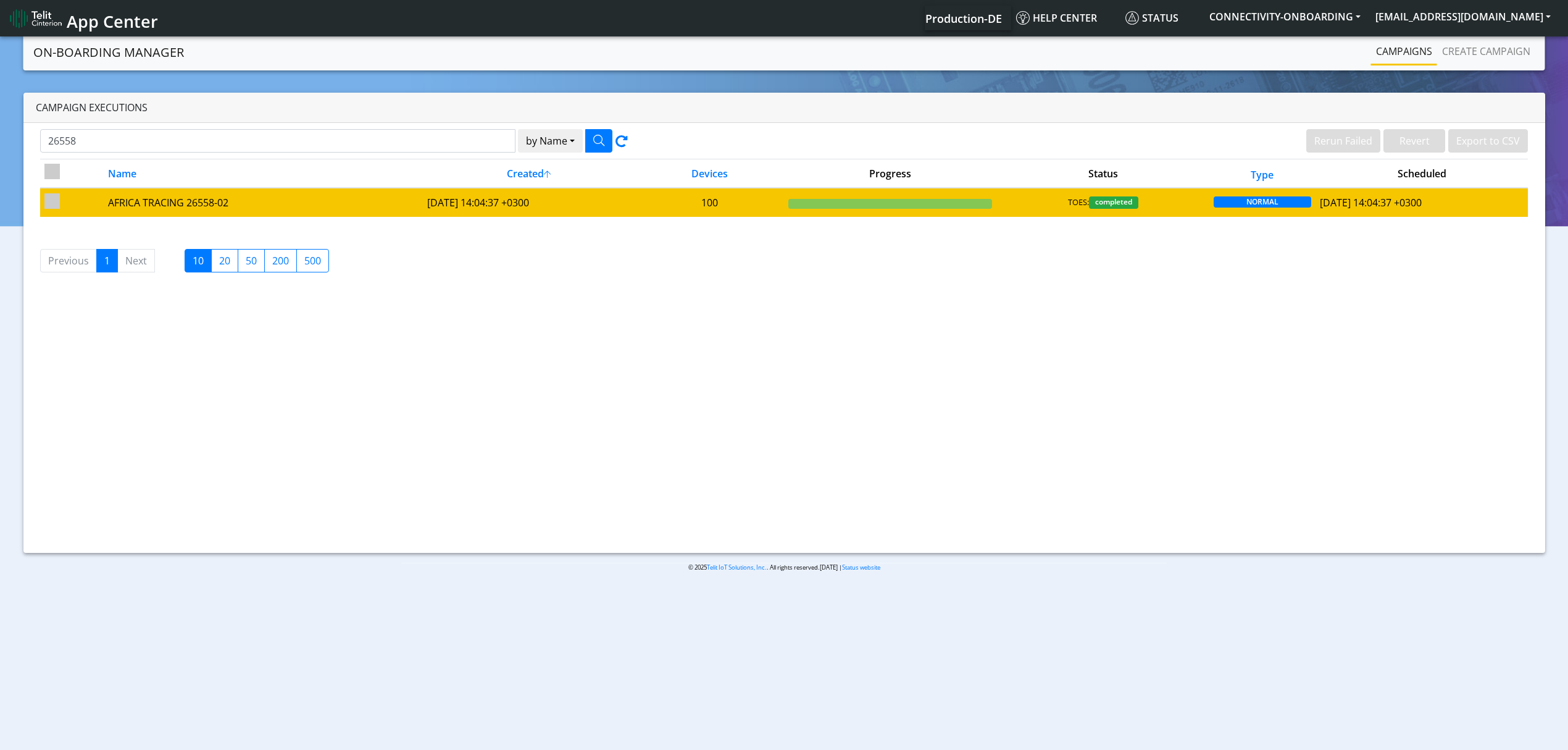
click at [435, 204] on td "2025-05-26 14:04:37 +0300" at bounding box center [529, 202] width 212 height 28
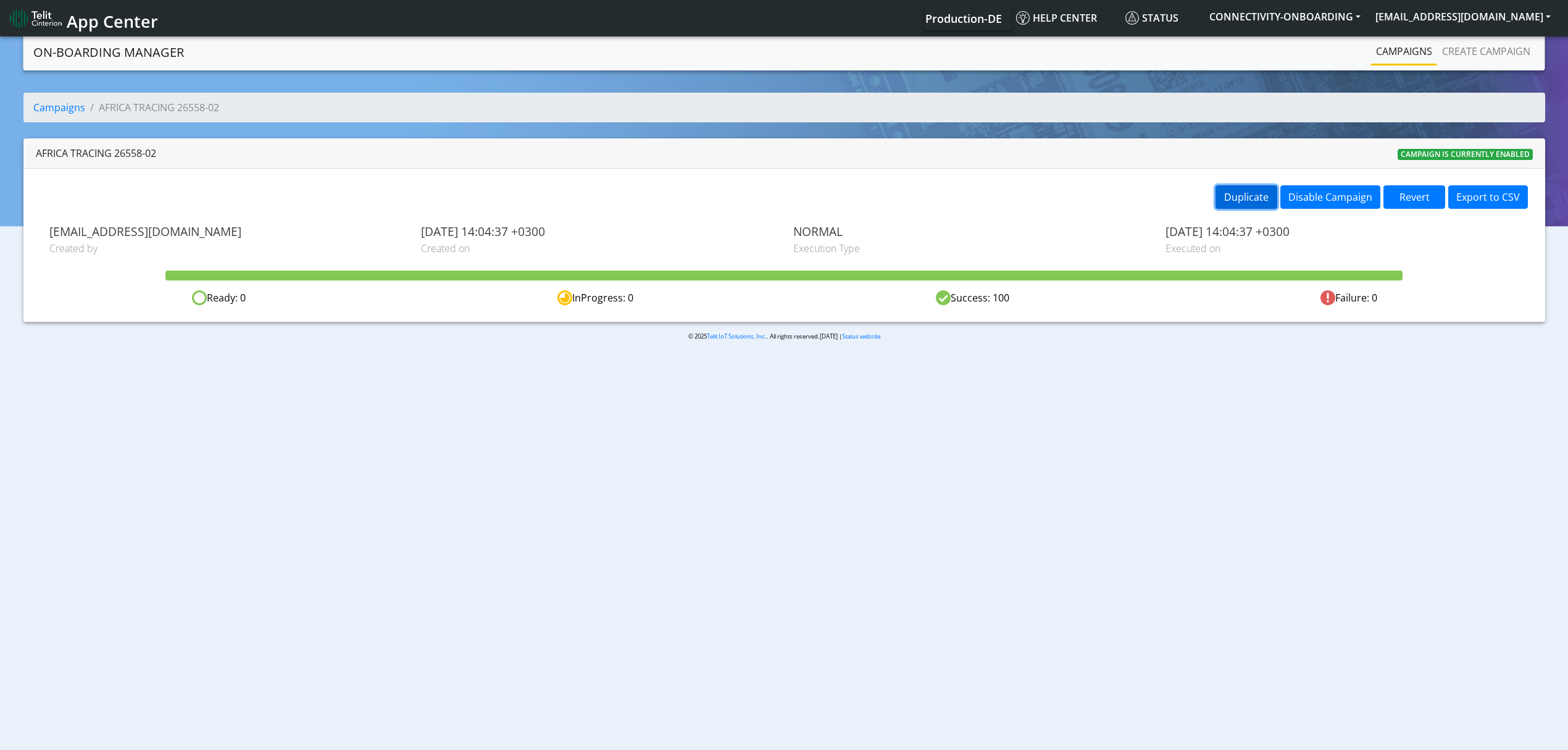
click at [1274, 203] on button "Duplicate" at bounding box center [1246, 197] width 62 height 23
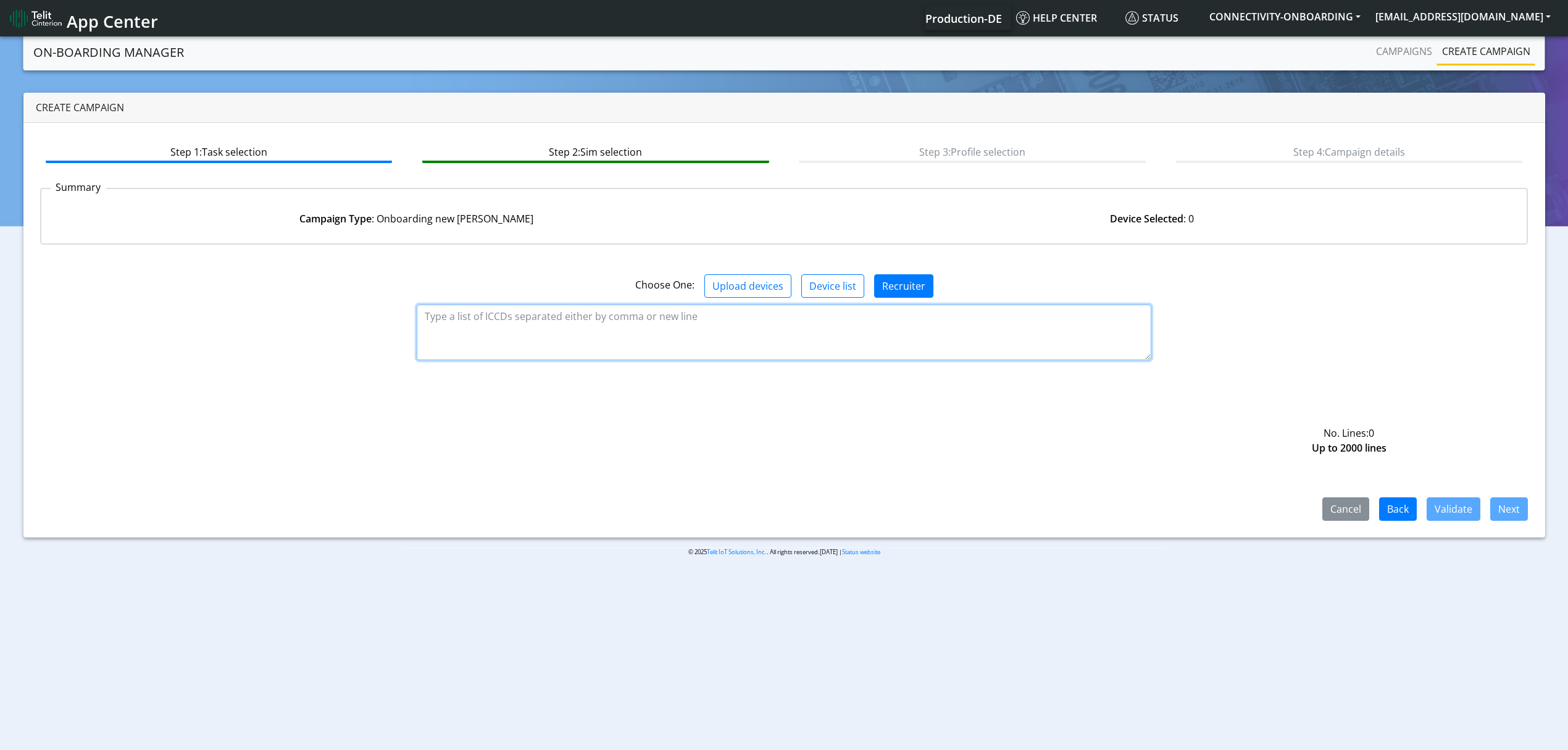
click at [707, 314] on textarea at bounding box center [784, 332] width 734 height 56
paste textarea "89358151000033571731 89358151000033571749 89358151000033571756 8935815100003357…"
type textarea "89358151000033571731 89358151000033571749 89358151000033571756 8935815100003357…"
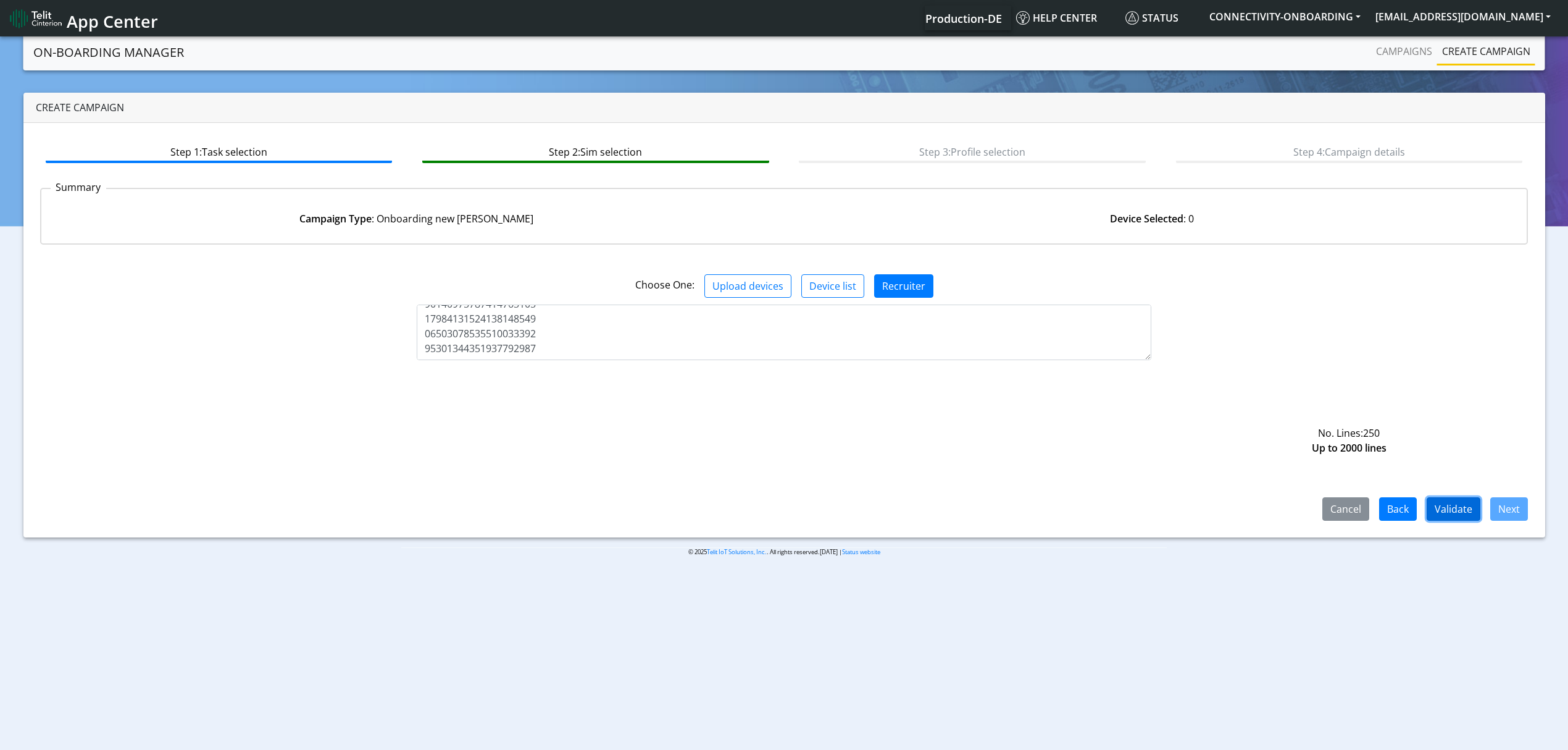
click at [1473, 509] on button "Validate" at bounding box center [1453, 508] width 54 height 23
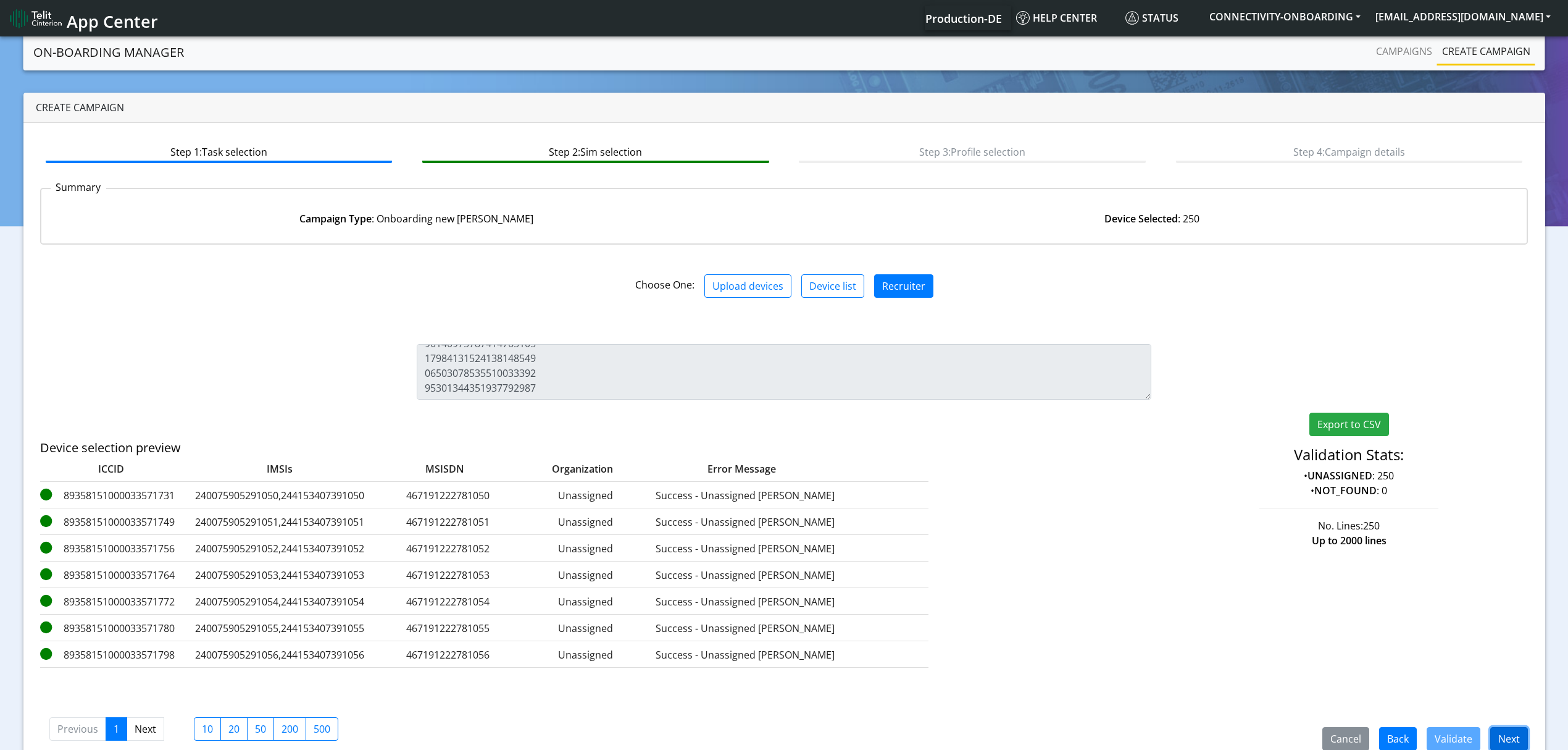
click at [1505, 745] on button "Next" at bounding box center [1509, 738] width 38 height 23
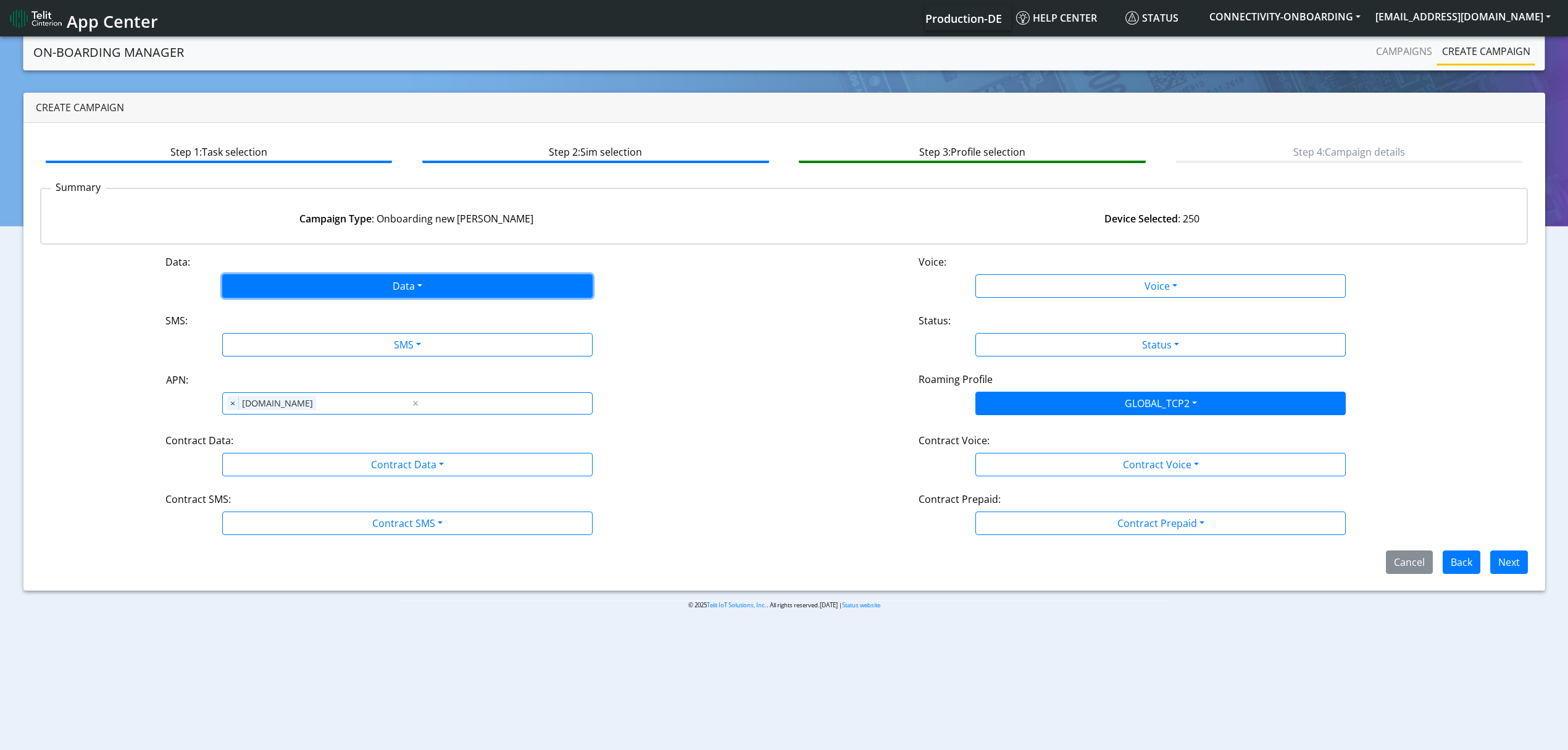
click at [376, 291] on button "Data" at bounding box center [408, 285] width 370 height 23
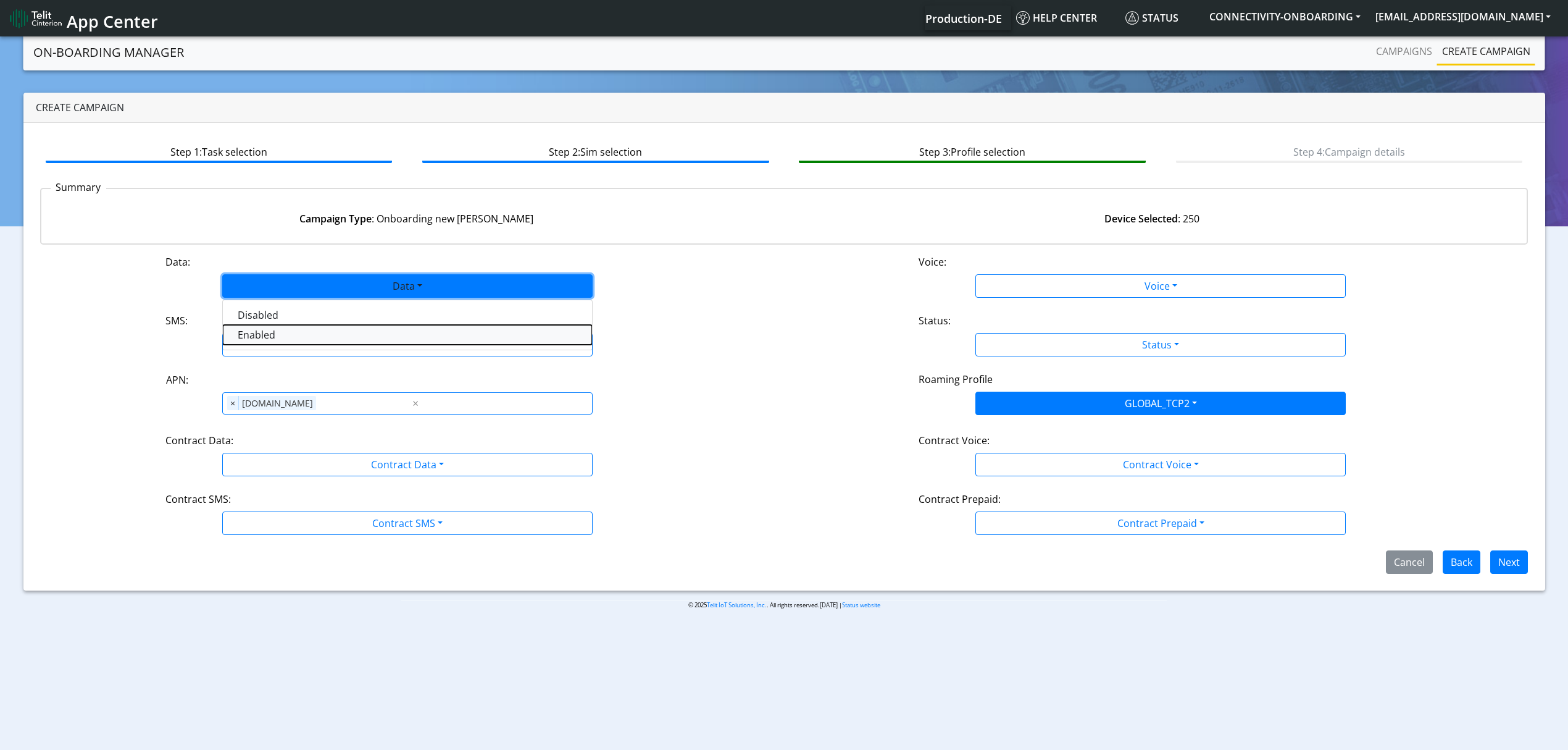
click at [312, 328] on button "Enabled" at bounding box center [408, 335] width 369 height 20
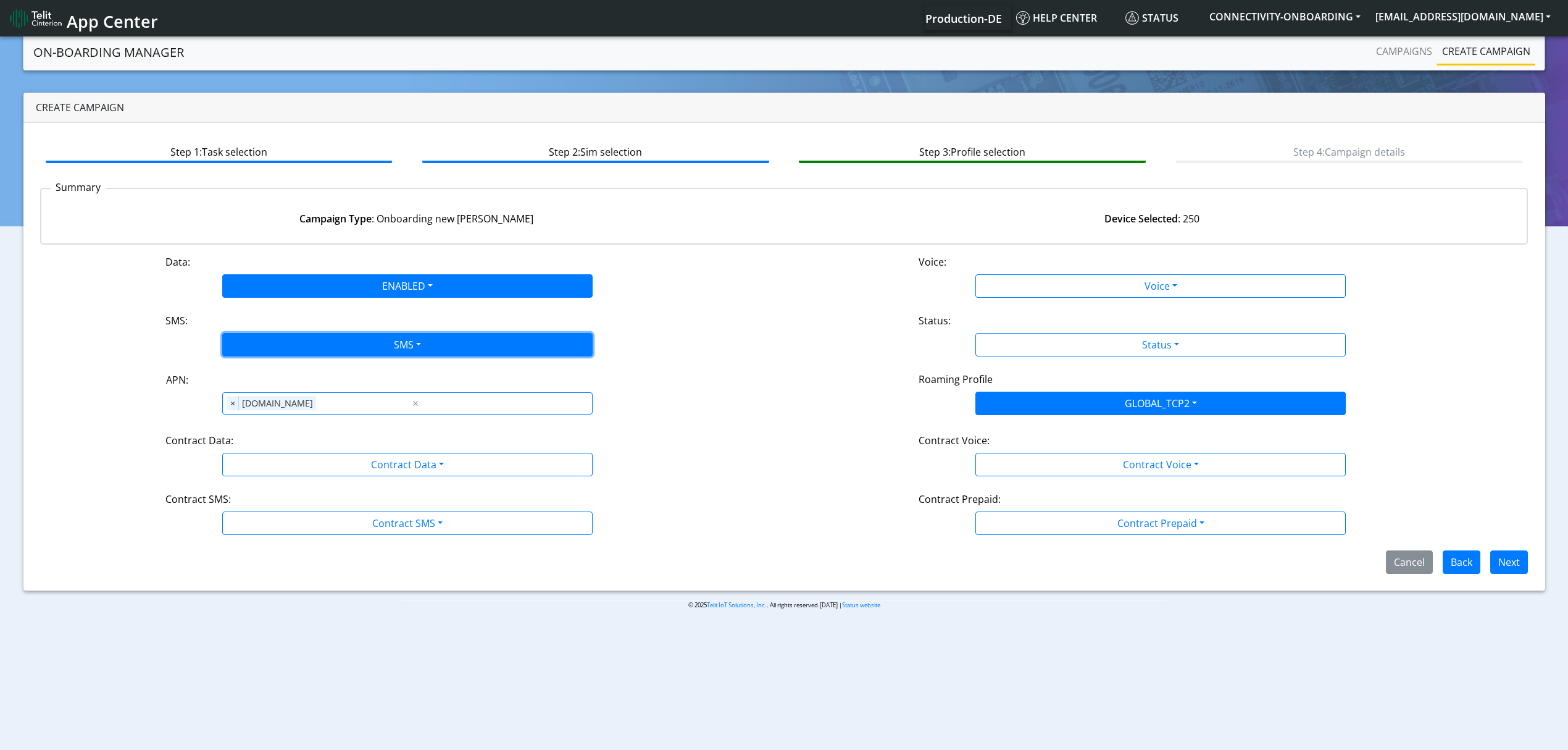
click at [312, 338] on button "SMS" at bounding box center [408, 344] width 370 height 23
click at [290, 424] on div "Disabled MO MT Both" at bounding box center [408, 403] width 370 height 90
click at [286, 347] on button "SMS" at bounding box center [408, 344] width 370 height 23
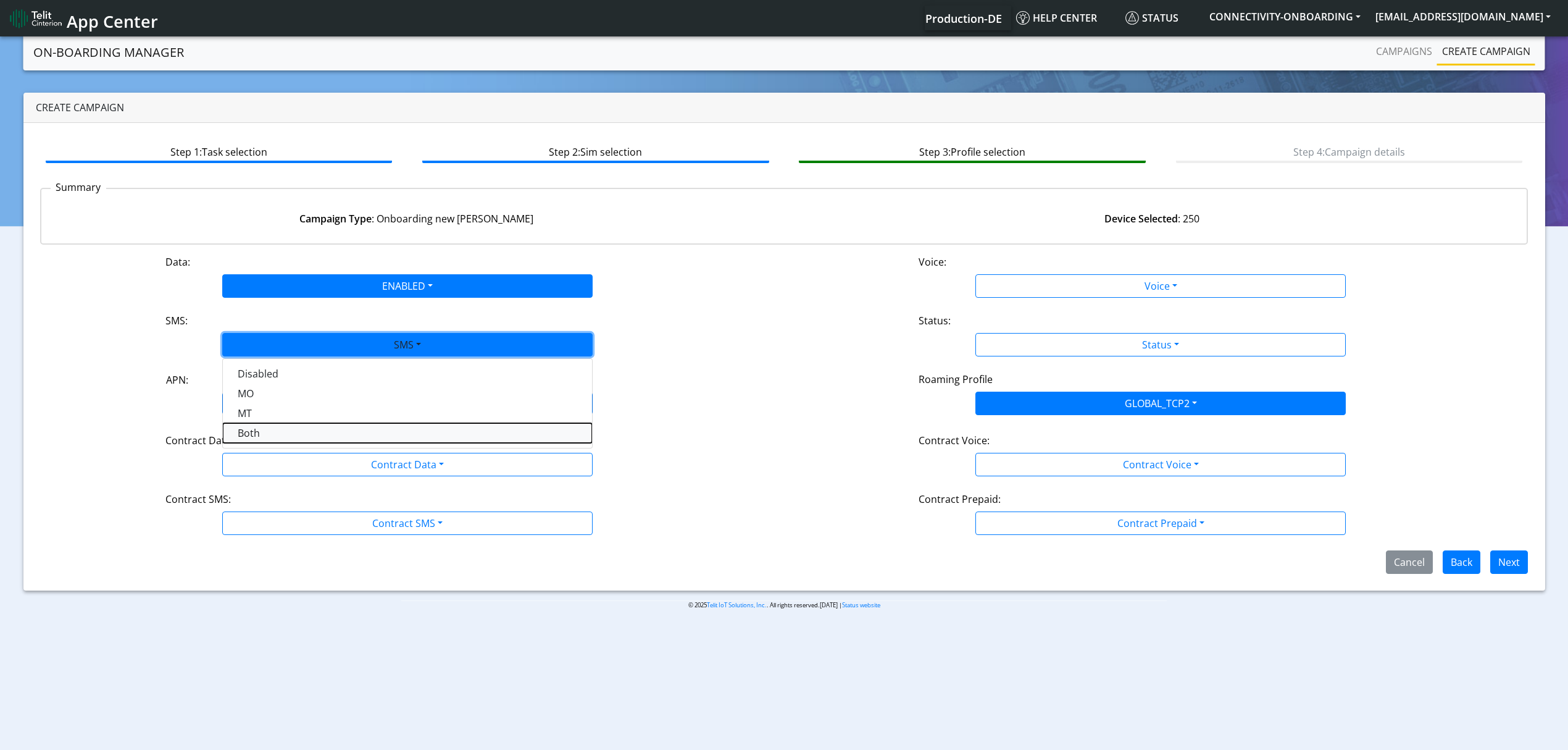
click at [282, 428] on button "Both" at bounding box center [408, 433] width 369 height 20
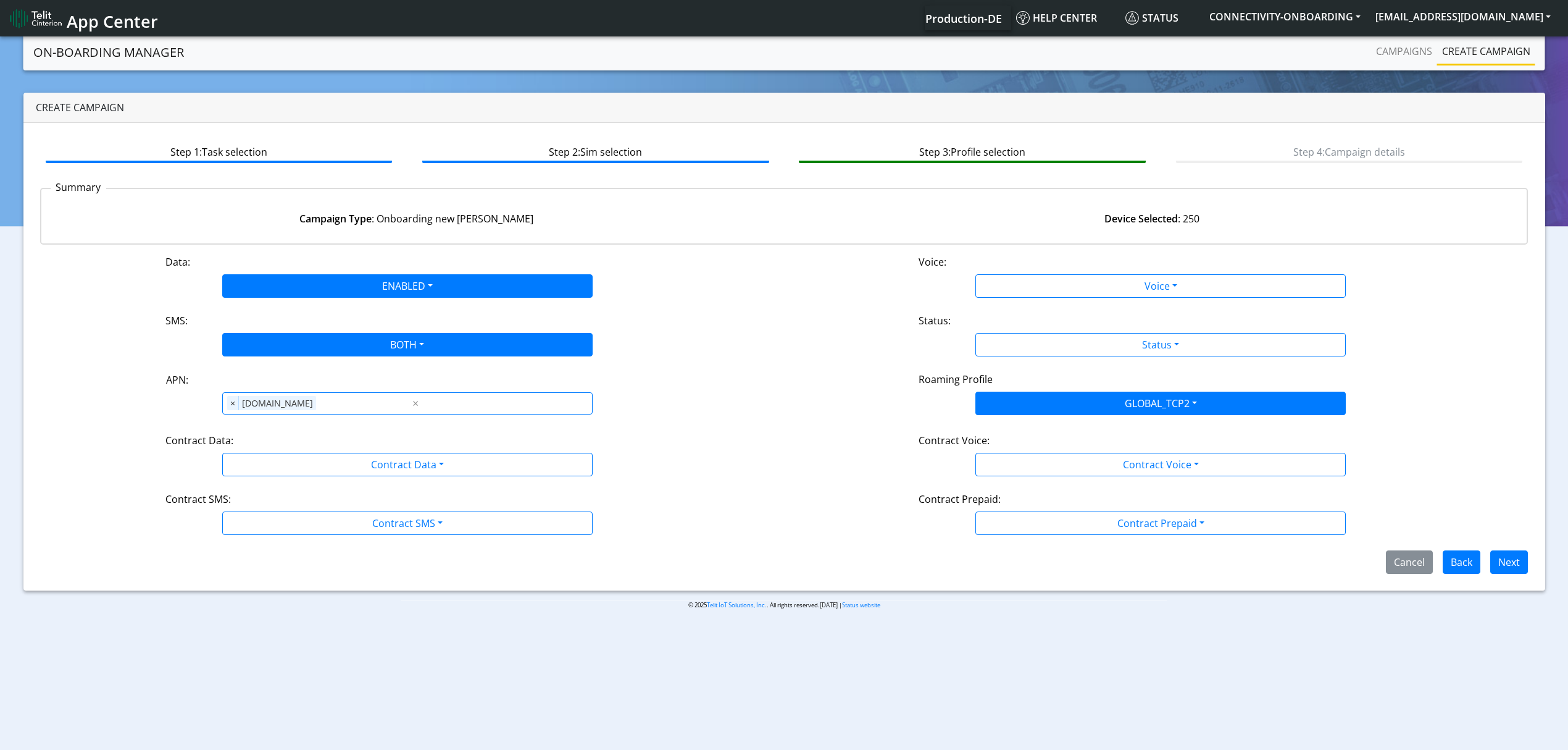
click at [290, 448] on div "Contract Data:" at bounding box center [408, 443] width 503 height 20
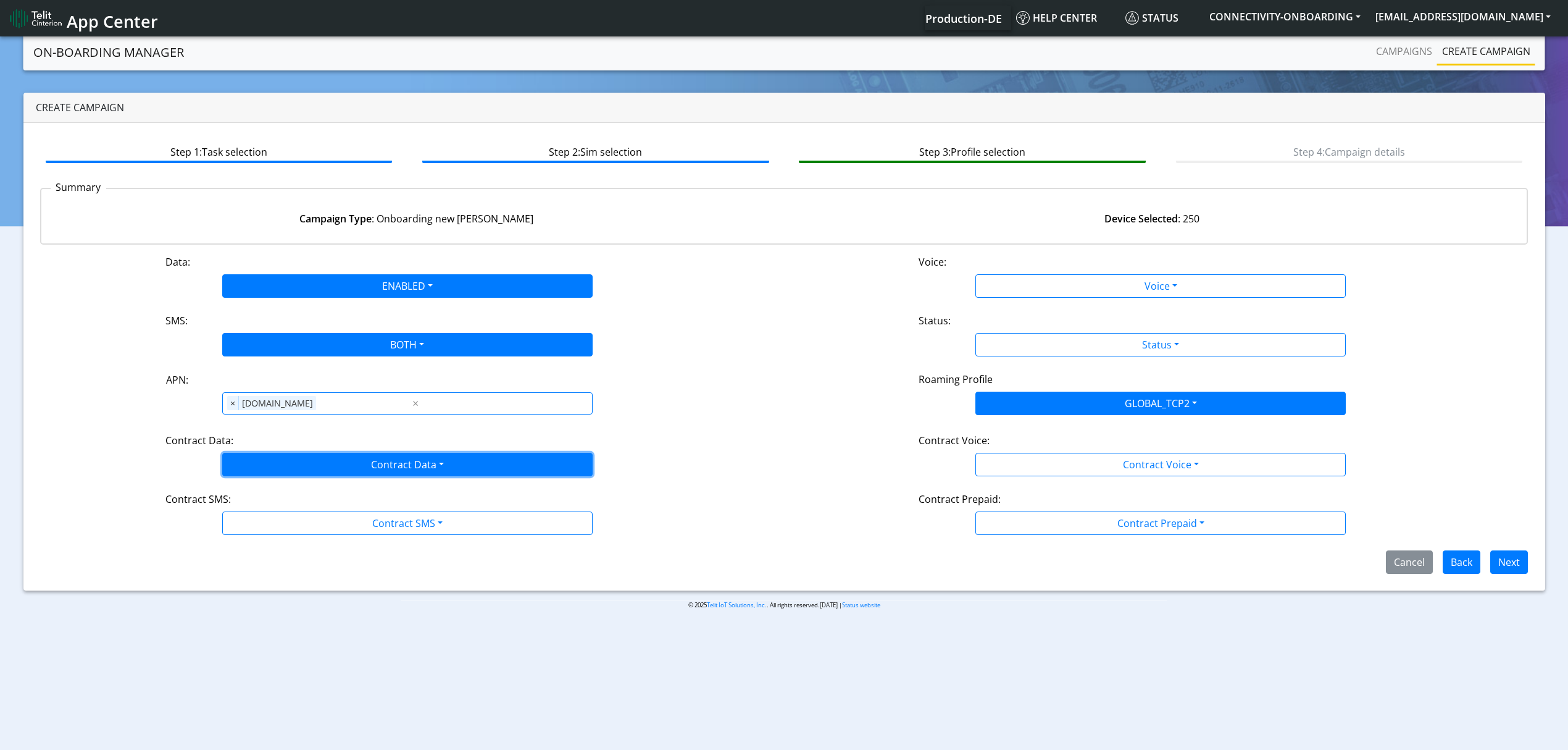
click at [287, 467] on button "Contract Data" at bounding box center [408, 464] width 370 height 23
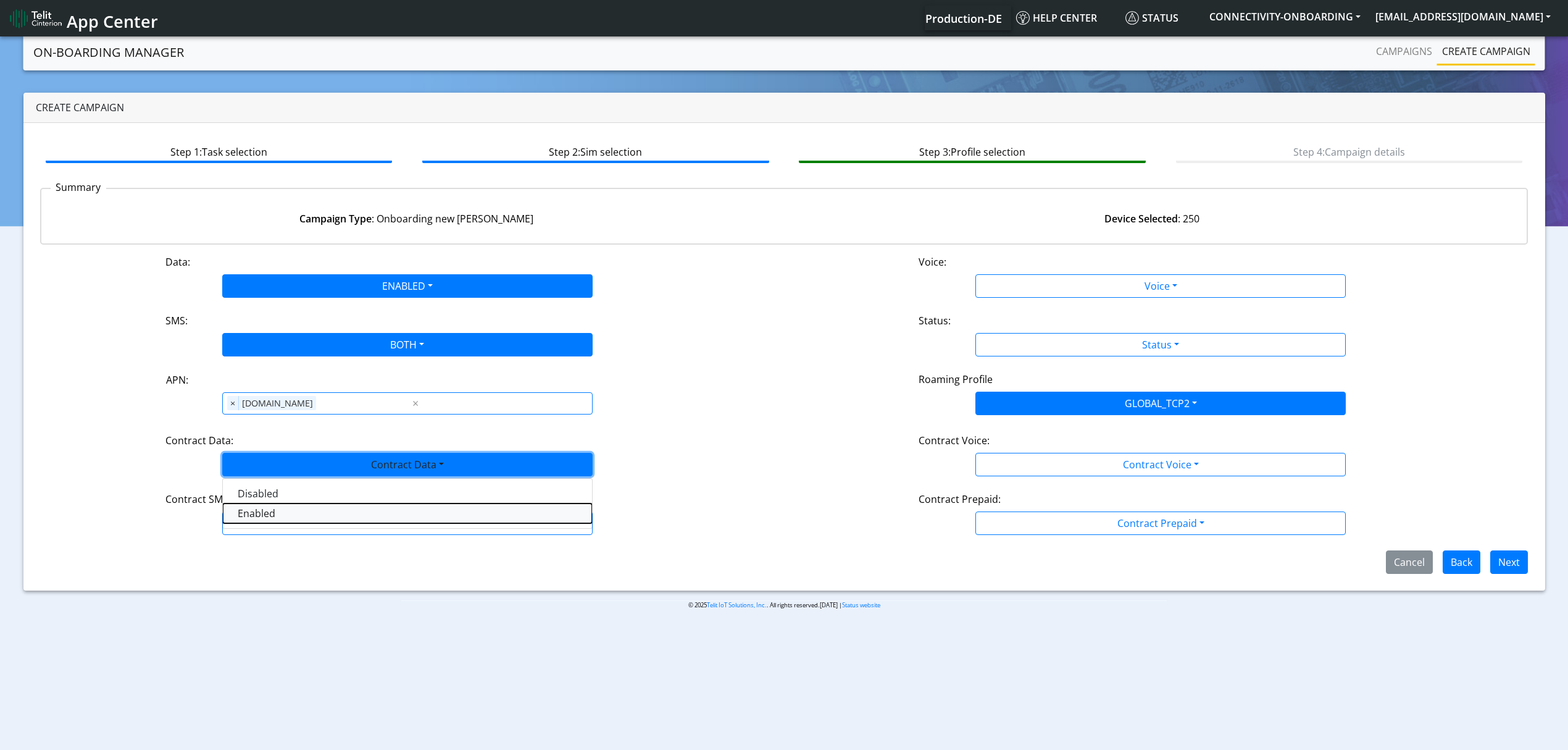
click at [273, 519] on Dataenabled-dropdown "Enabled" at bounding box center [408, 514] width 369 height 20
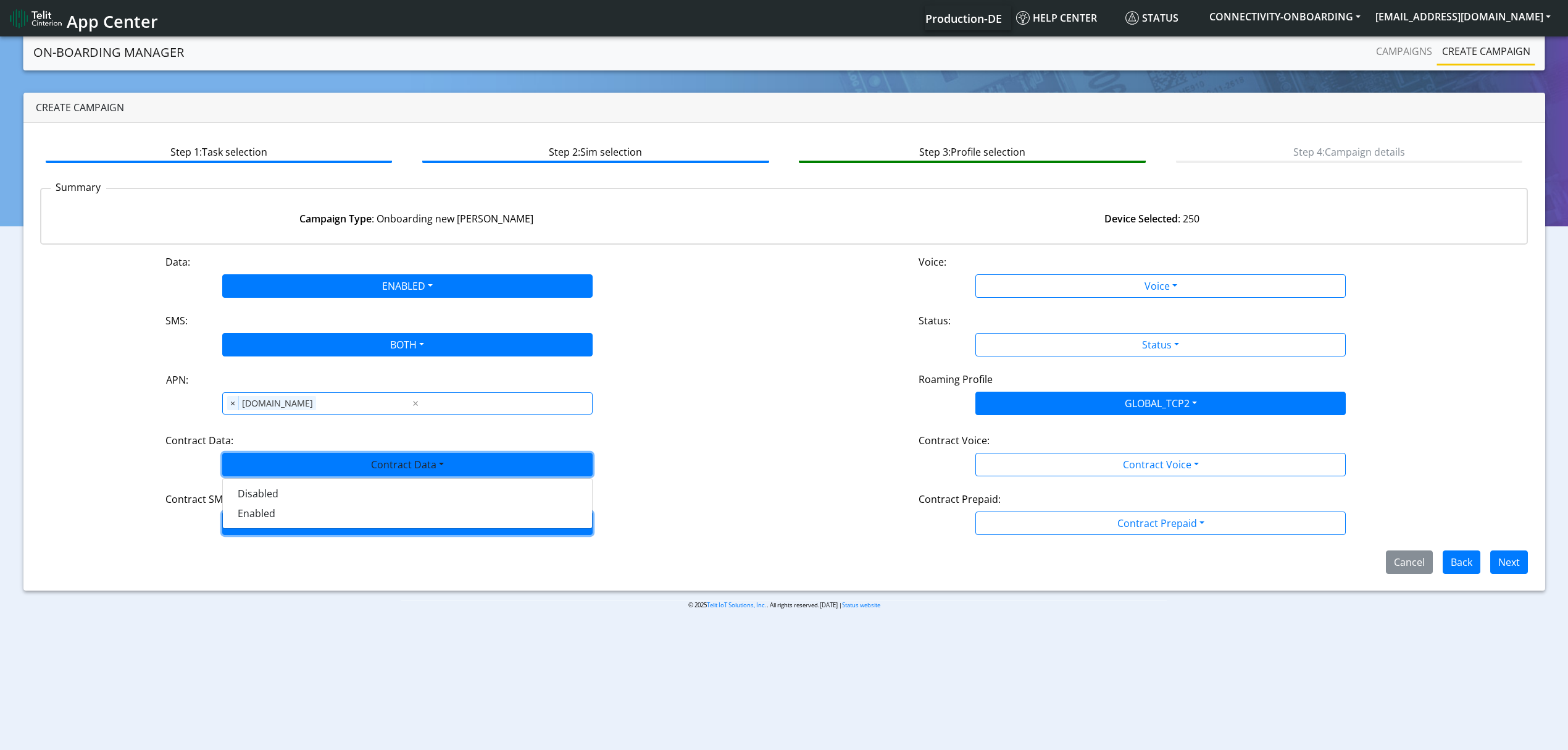
click at [280, 529] on button "Contract SMS" at bounding box center [408, 523] width 370 height 23
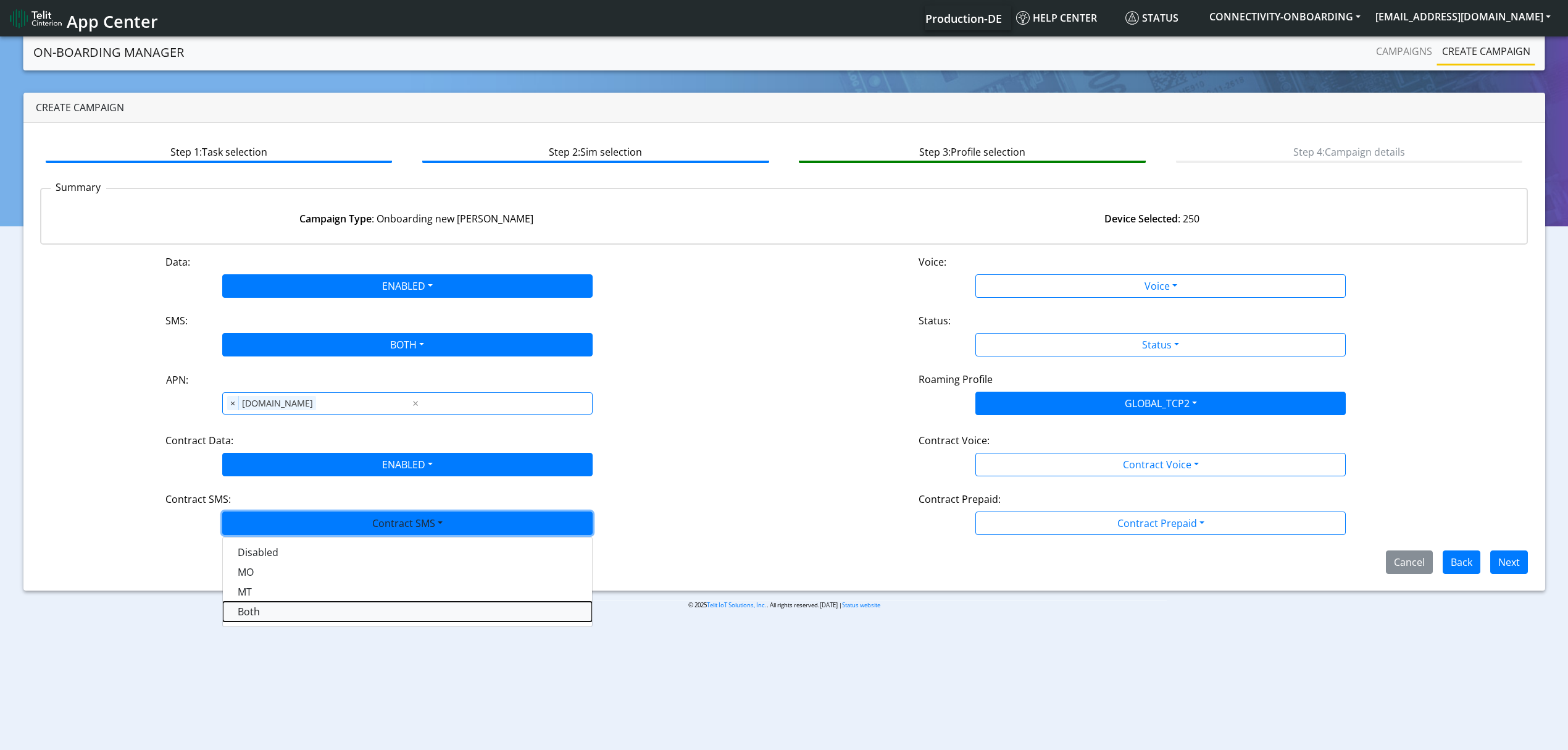
click at [273, 613] on SMSboth-dropdown "Both" at bounding box center [408, 612] width 369 height 20
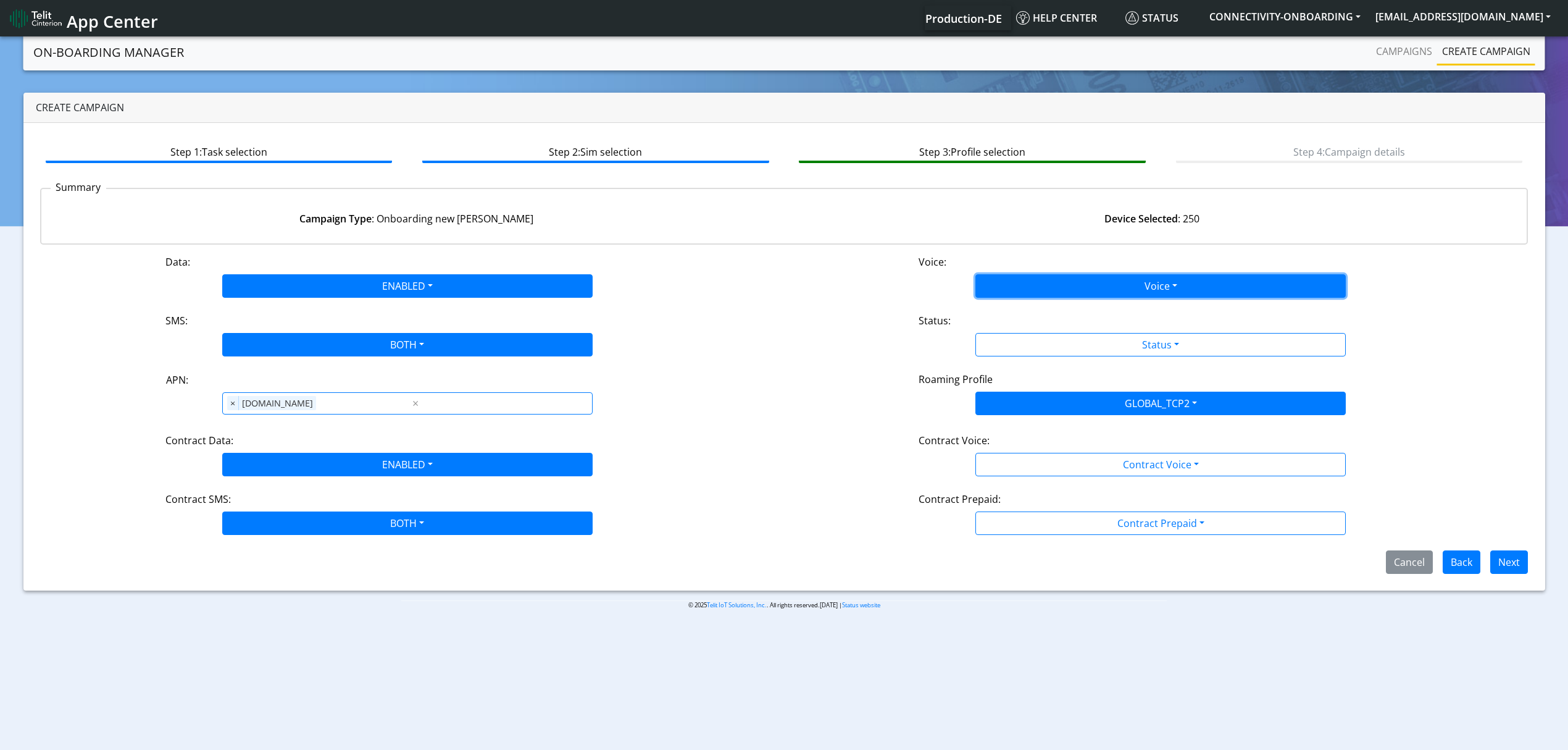
click at [1037, 295] on button "Voice" at bounding box center [1160, 285] width 370 height 23
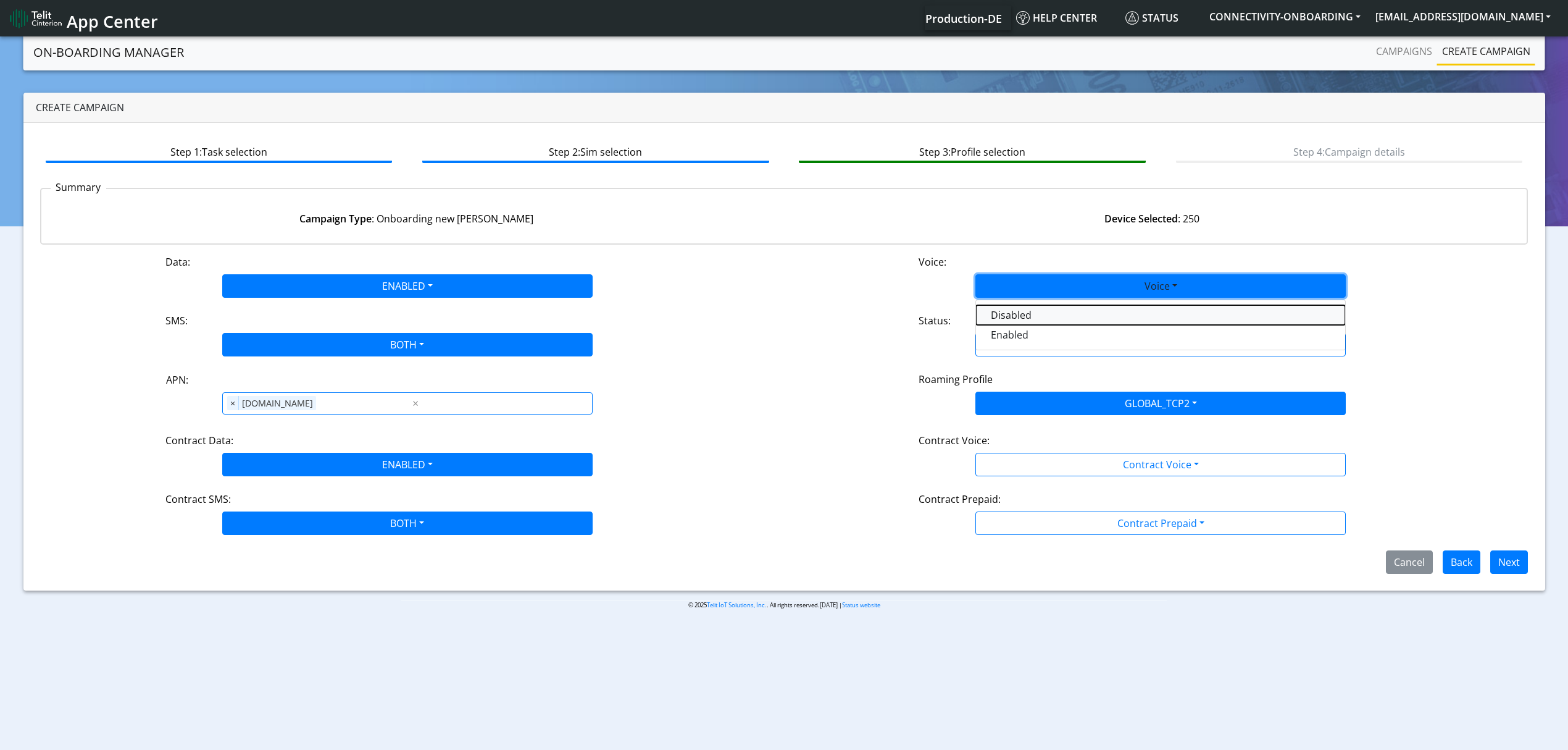
click at [1018, 306] on button "Disabled" at bounding box center [1160, 315] width 369 height 20
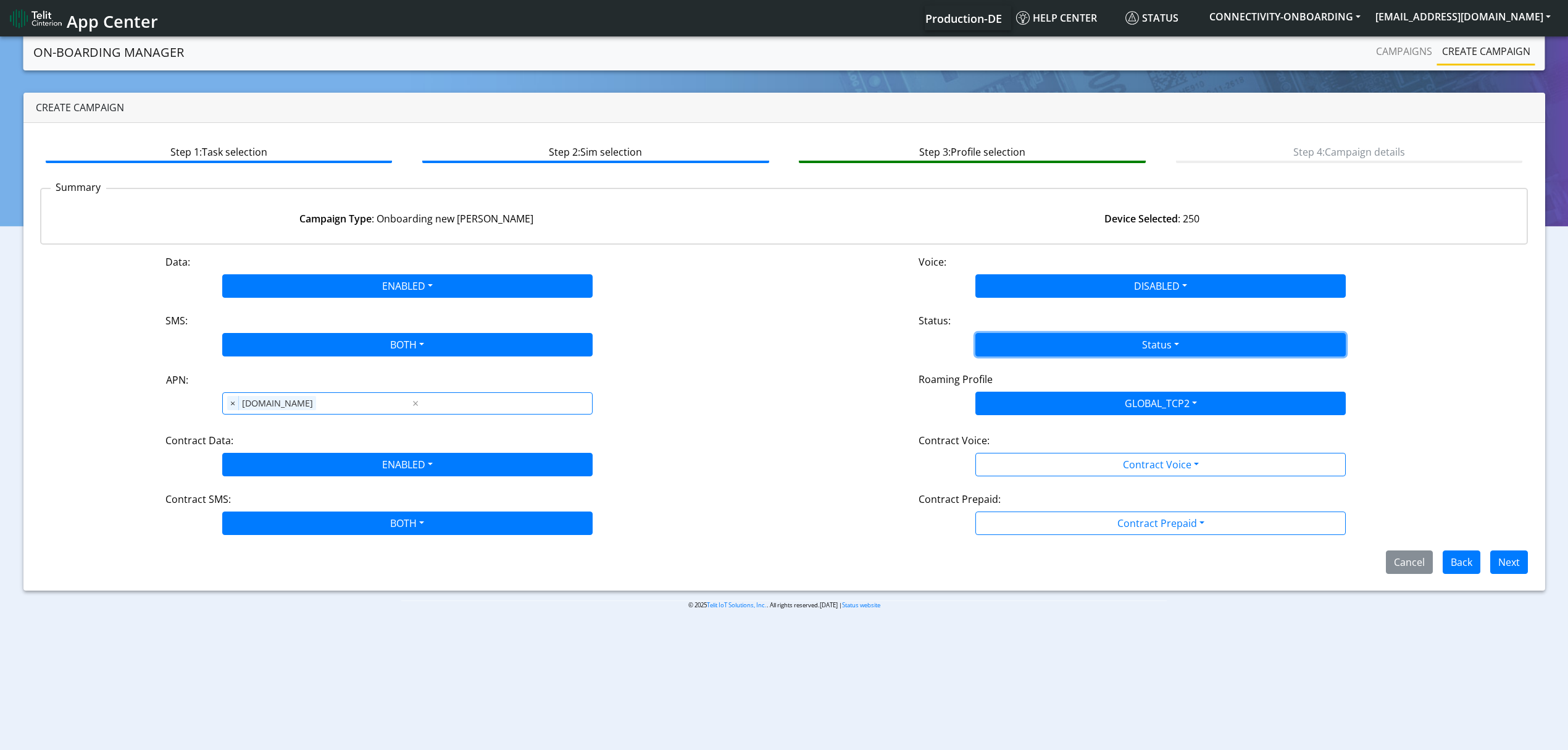
click at [1018, 342] on button "Status" at bounding box center [1160, 344] width 370 height 23
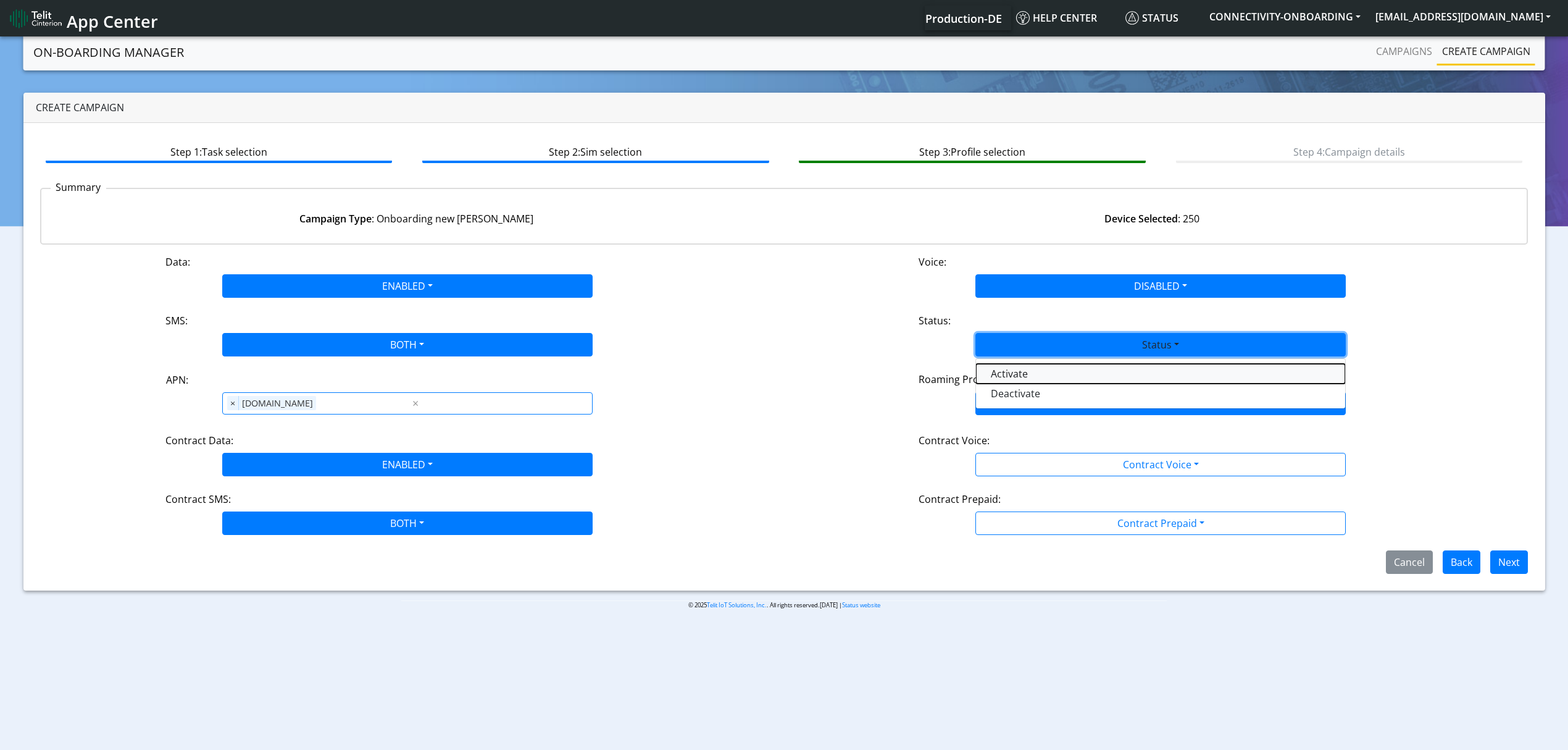
click at [1011, 377] on button "Activate" at bounding box center [1160, 374] width 369 height 20
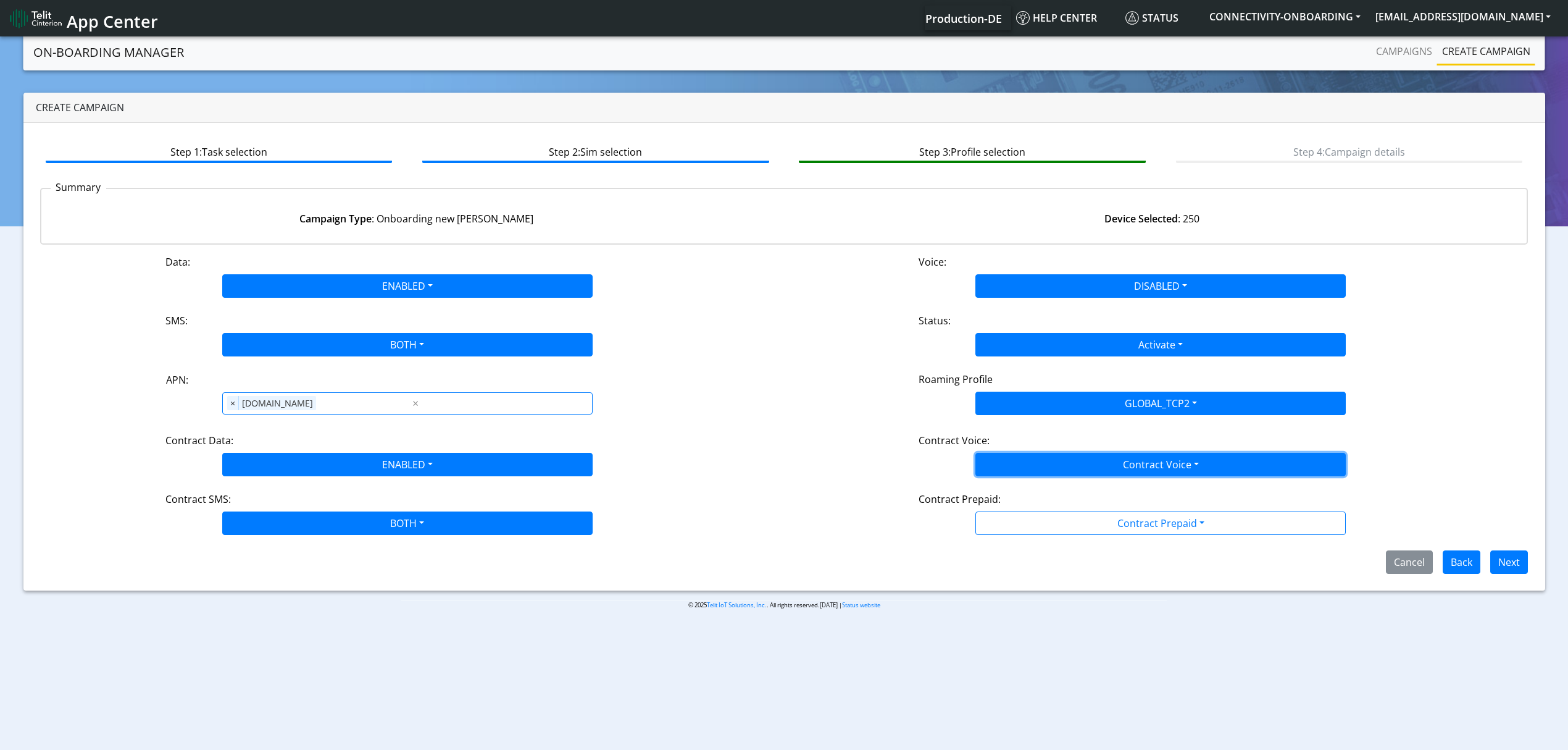
click at [1016, 457] on button "Contract Voice" at bounding box center [1160, 464] width 370 height 23
click at [1011, 491] on Voicedisabled-dropdown "Disabled" at bounding box center [1160, 494] width 369 height 20
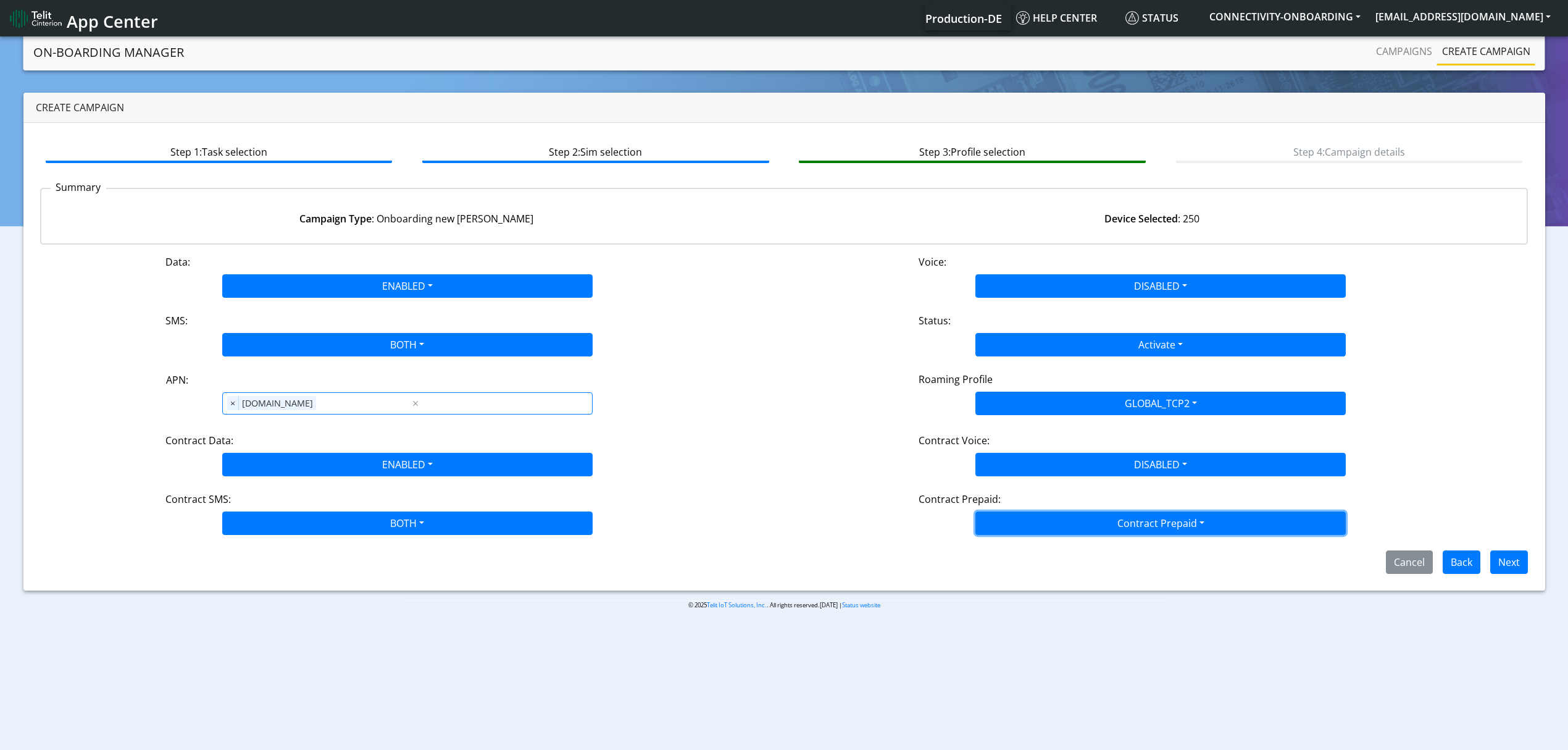
click at [1015, 514] on button "Contract Prepaid" at bounding box center [1160, 523] width 370 height 23
click at [1015, 568] on Prepaidnotprepaid-dropdown "No" at bounding box center [1160, 572] width 369 height 20
click at [1514, 561] on button "Next" at bounding box center [1509, 561] width 38 height 23
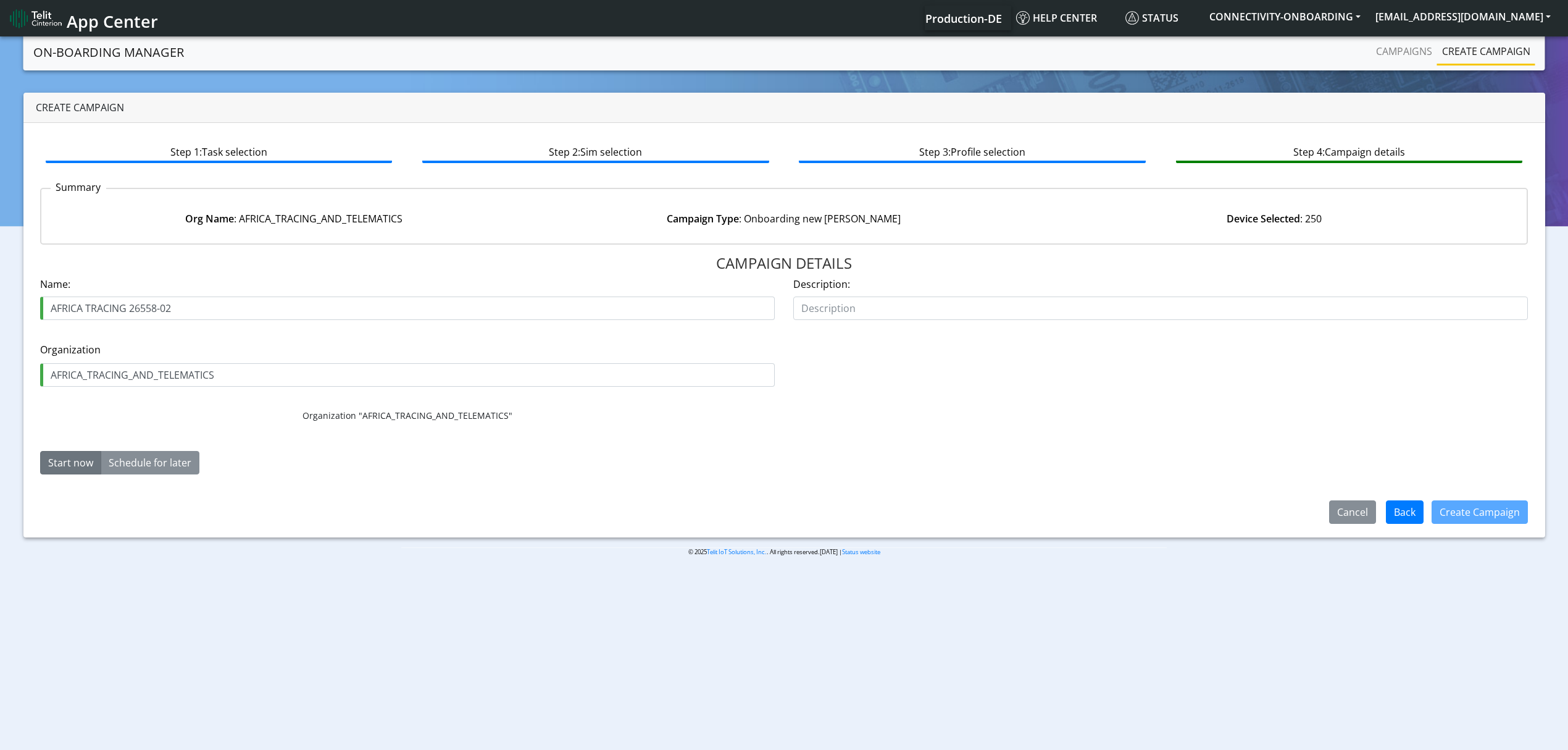
drag, startPoint x: 167, startPoint y: 307, endPoint x: 196, endPoint y: 309, distance: 29.1
click at [196, 309] on input "AFRICA TRACING 26558-02" at bounding box center [408, 308] width 734 height 23
type input "AFRICA TRACING 26558-03"
click at [1465, 508] on button "Create Campaign" at bounding box center [1480, 512] width 97 height 23
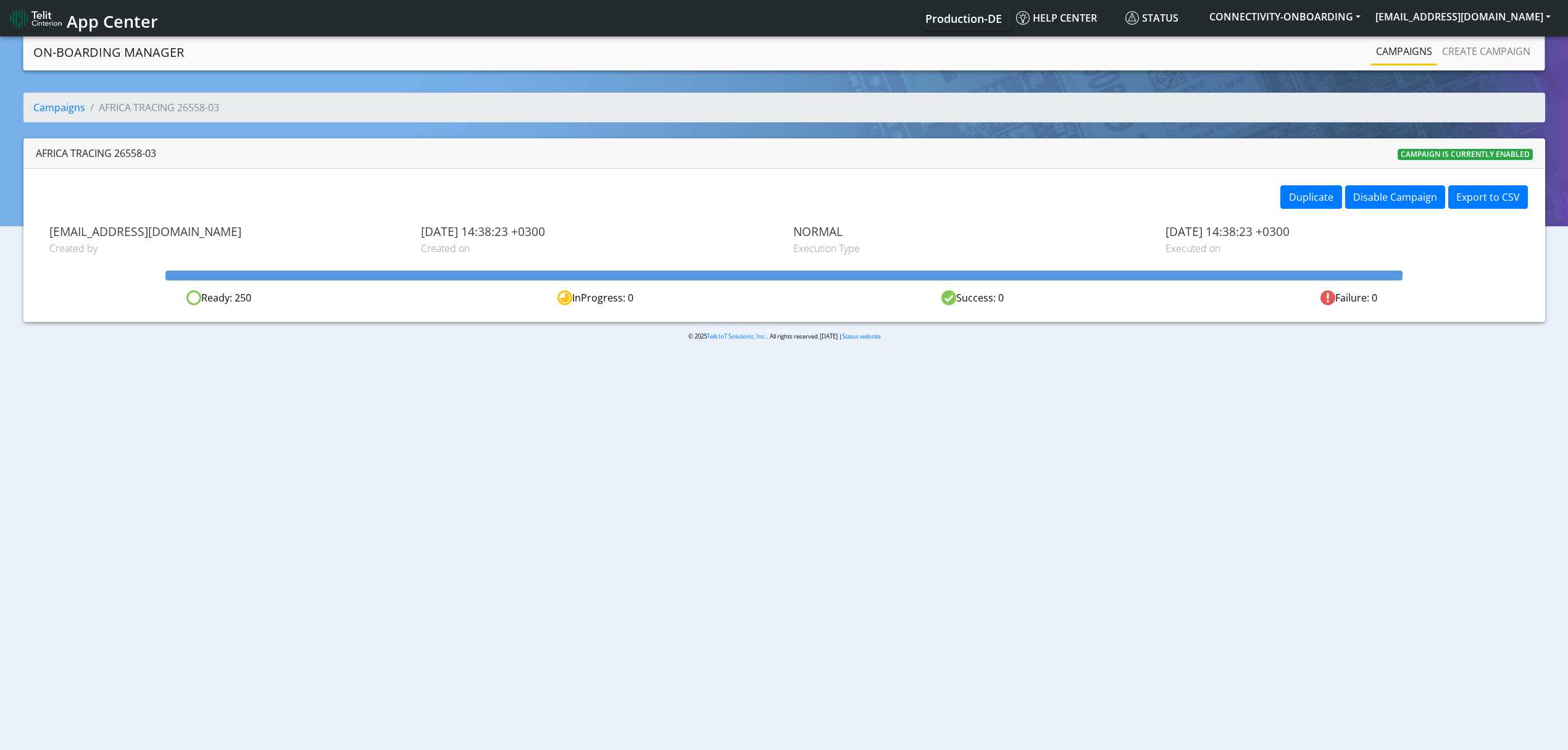
click at [1401, 47] on link "Campaigns" at bounding box center [1404, 51] width 66 height 24
